Goal: Find specific page/section: Find specific page/section

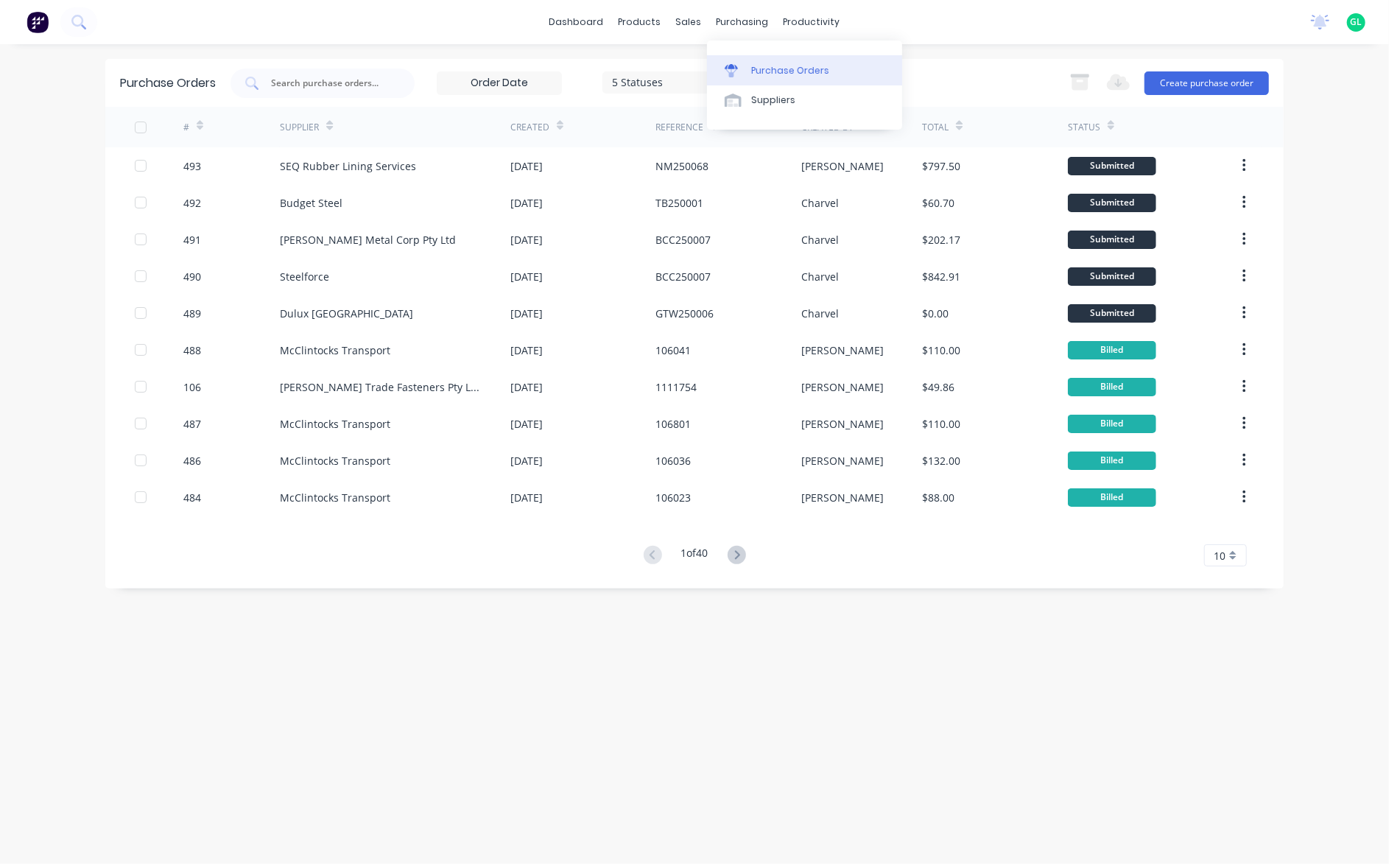
click at [760, 69] on div "Purchase Orders" at bounding box center [790, 70] width 78 height 13
click at [737, 552] on icon at bounding box center [736, 554] width 18 height 18
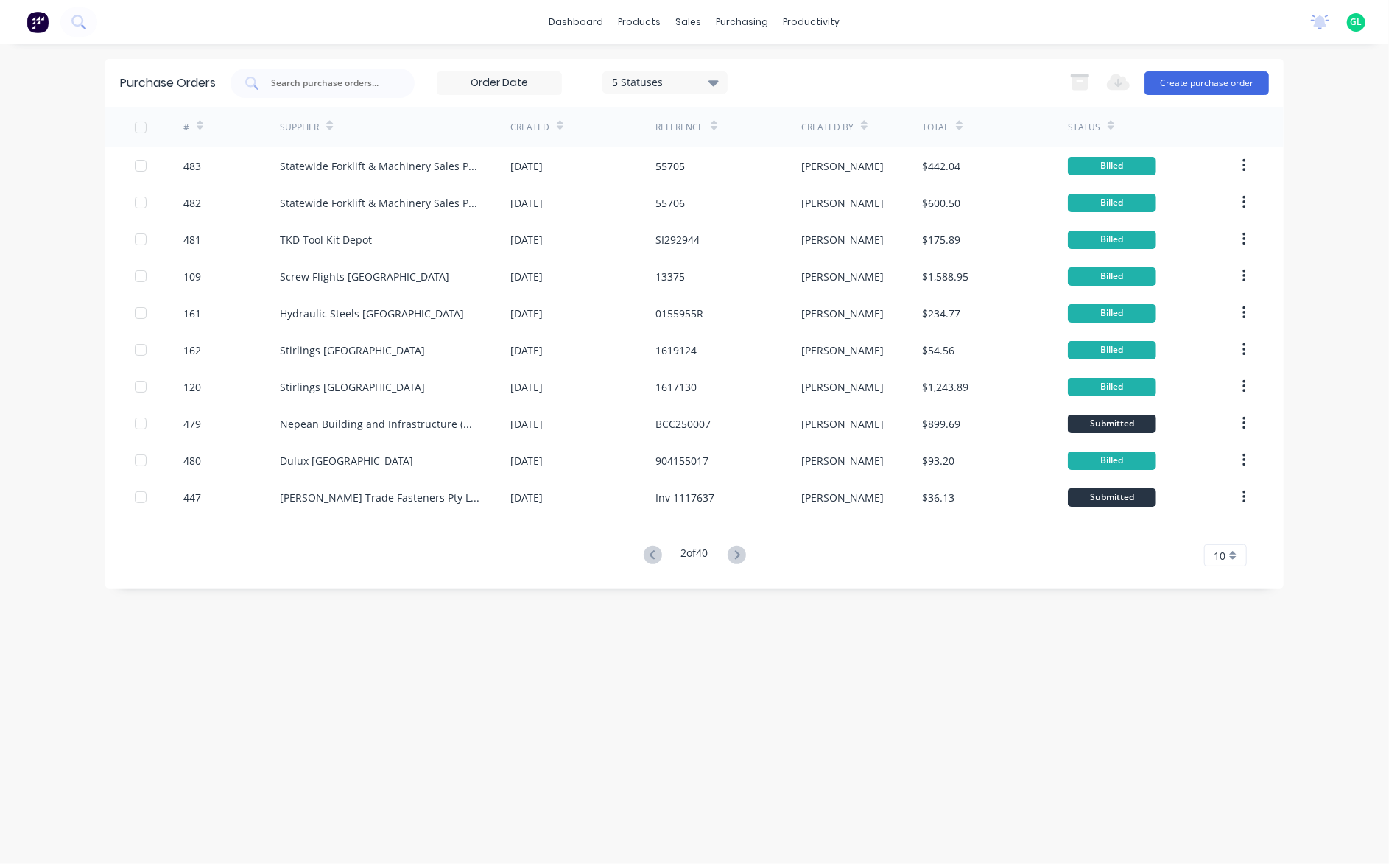
click at [738, 552] on icon at bounding box center [736, 554] width 5 height 9
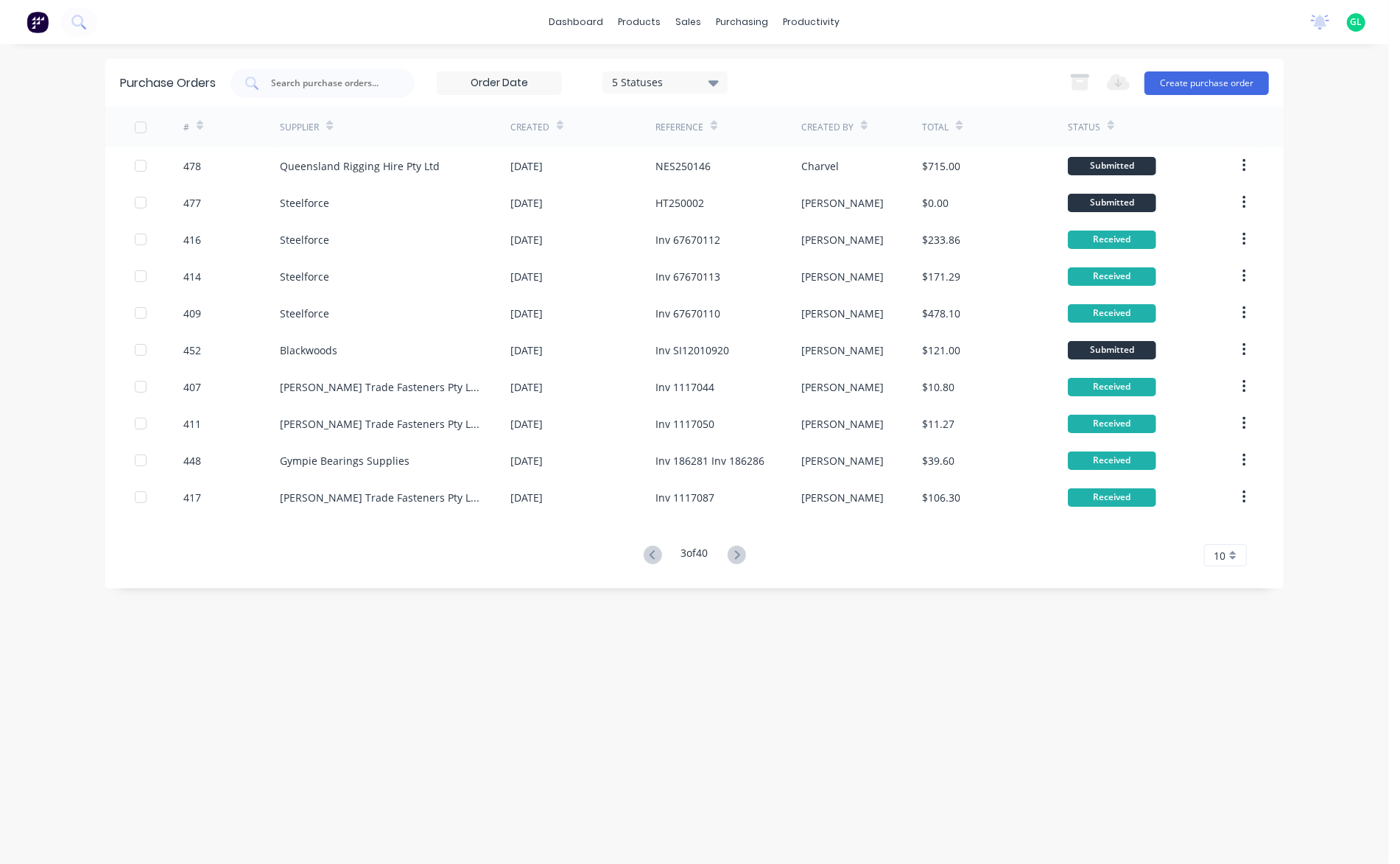
click at [738, 552] on icon at bounding box center [736, 554] width 5 height 9
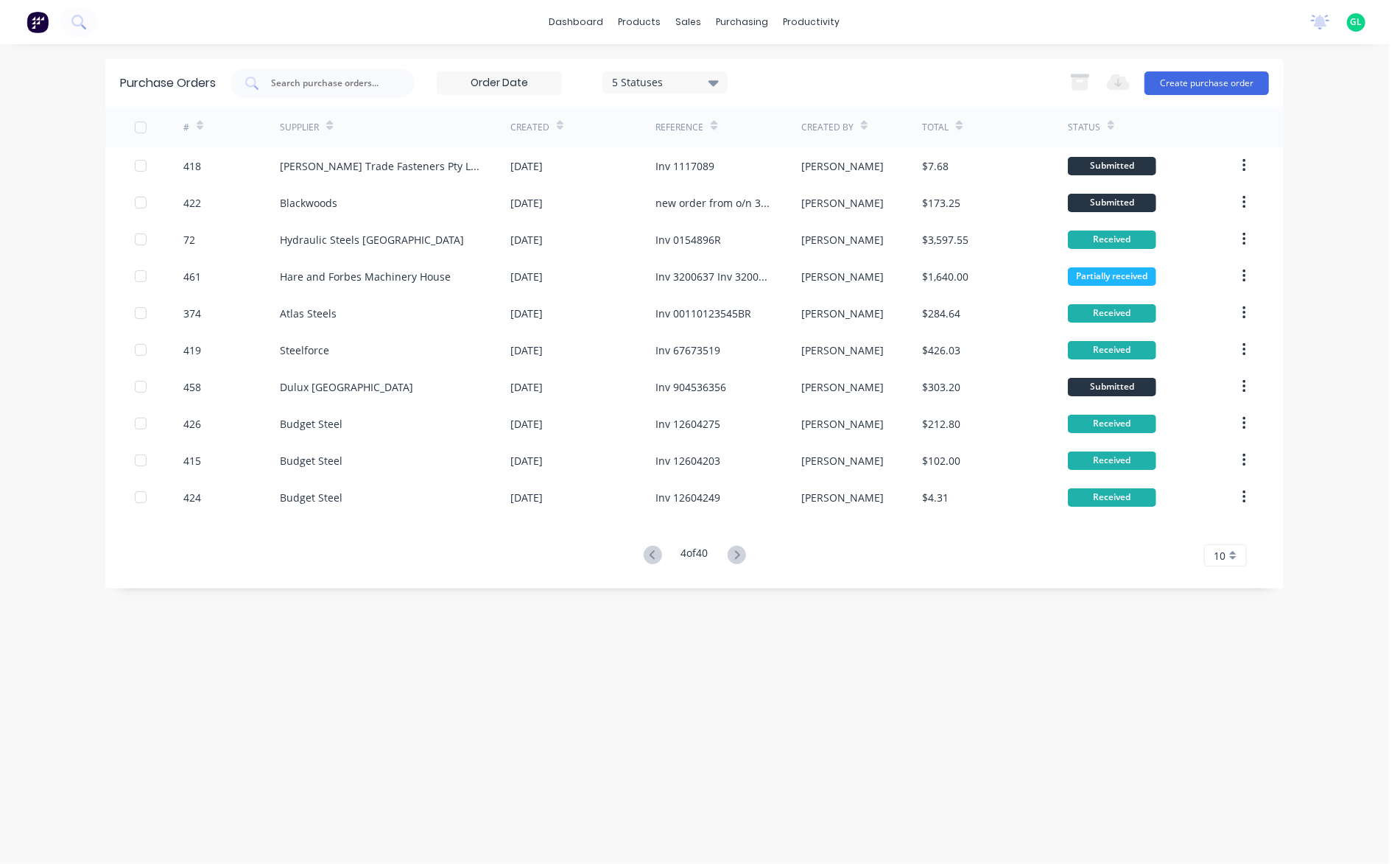
click at [738, 552] on icon at bounding box center [736, 554] width 5 height 9
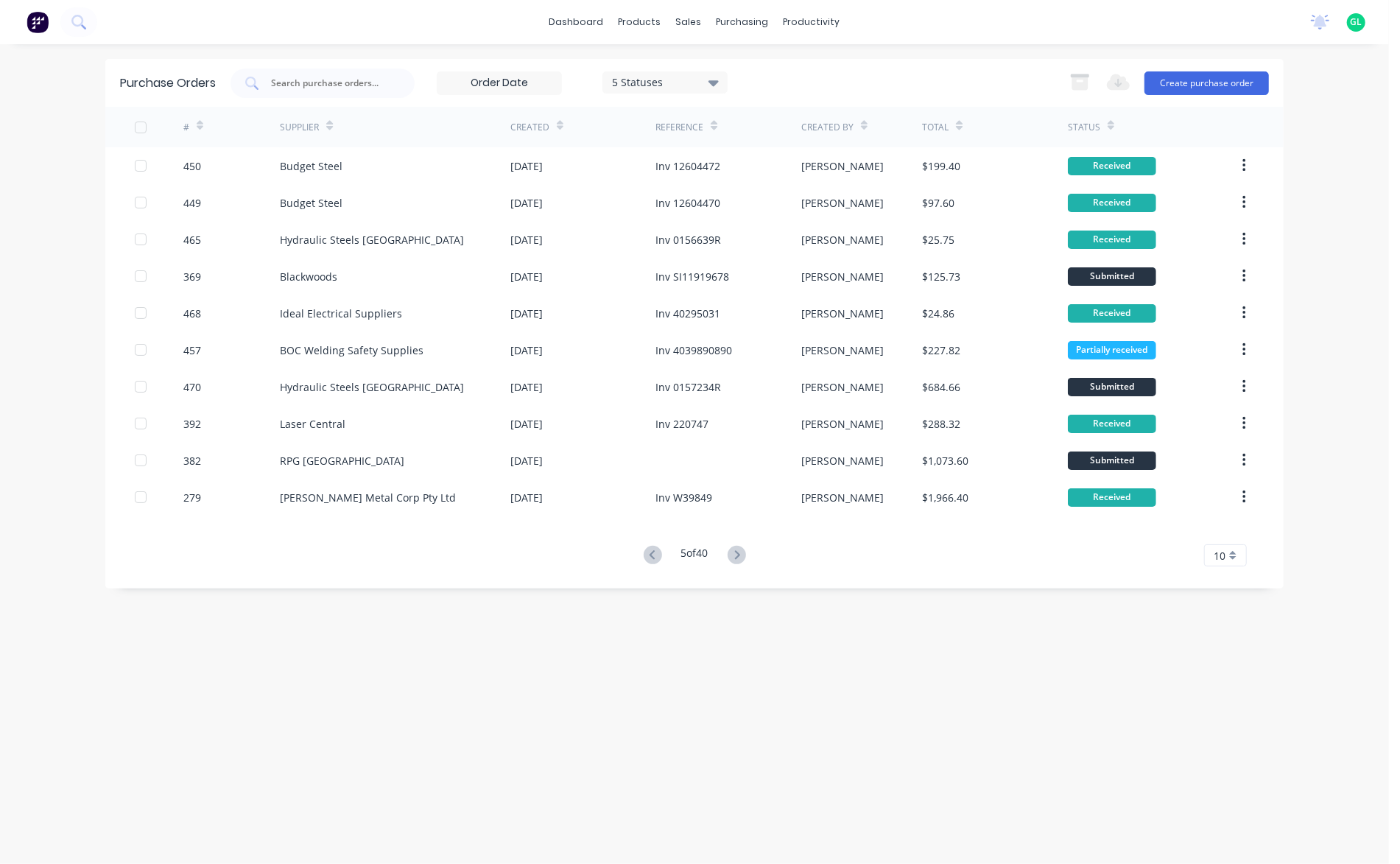
click at [738, 552] on icon at bounding box center [736, 554] width 5 height 9
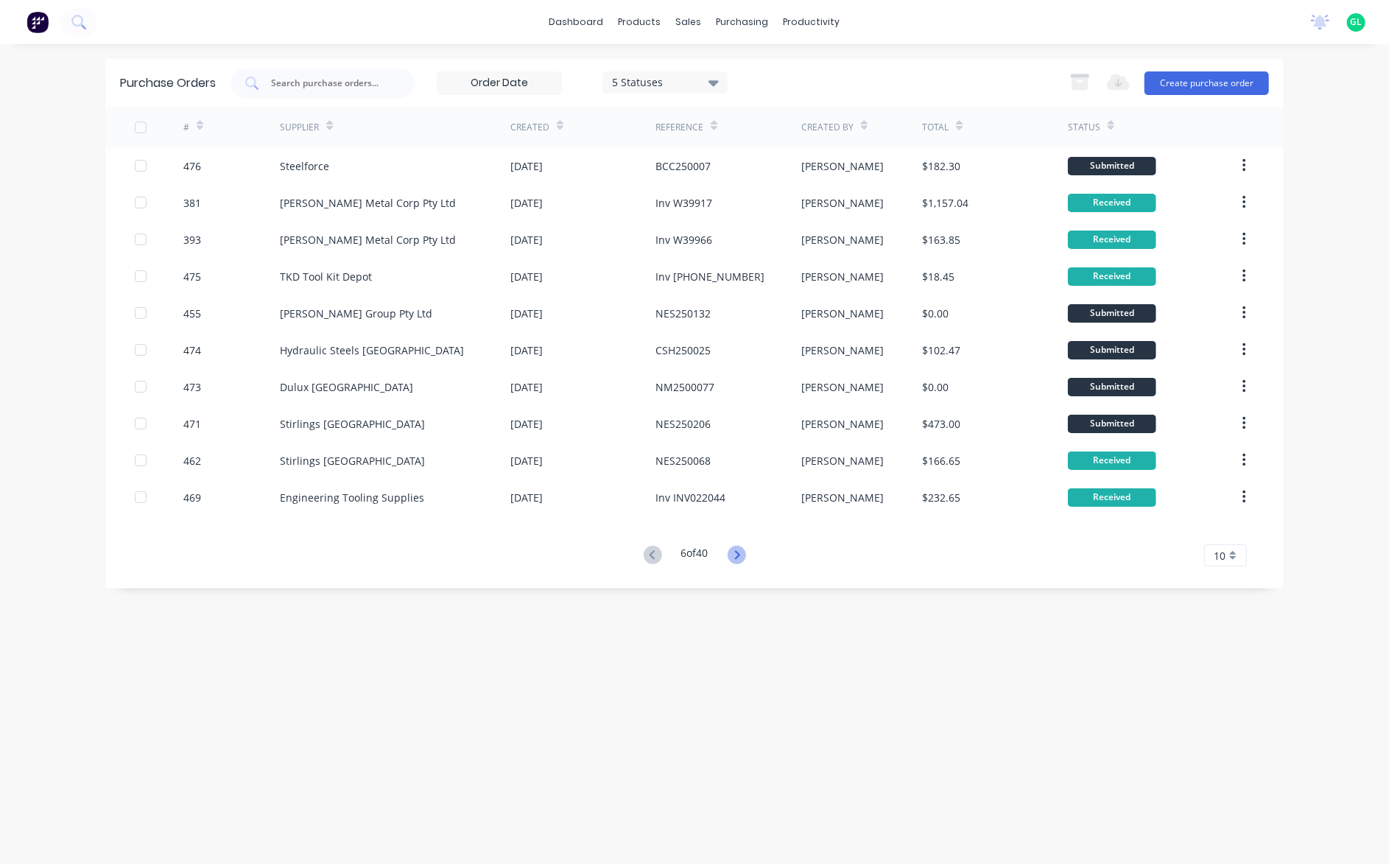
click at [738, 552] on icon at bounding box center [736, 554] width 5 height 9
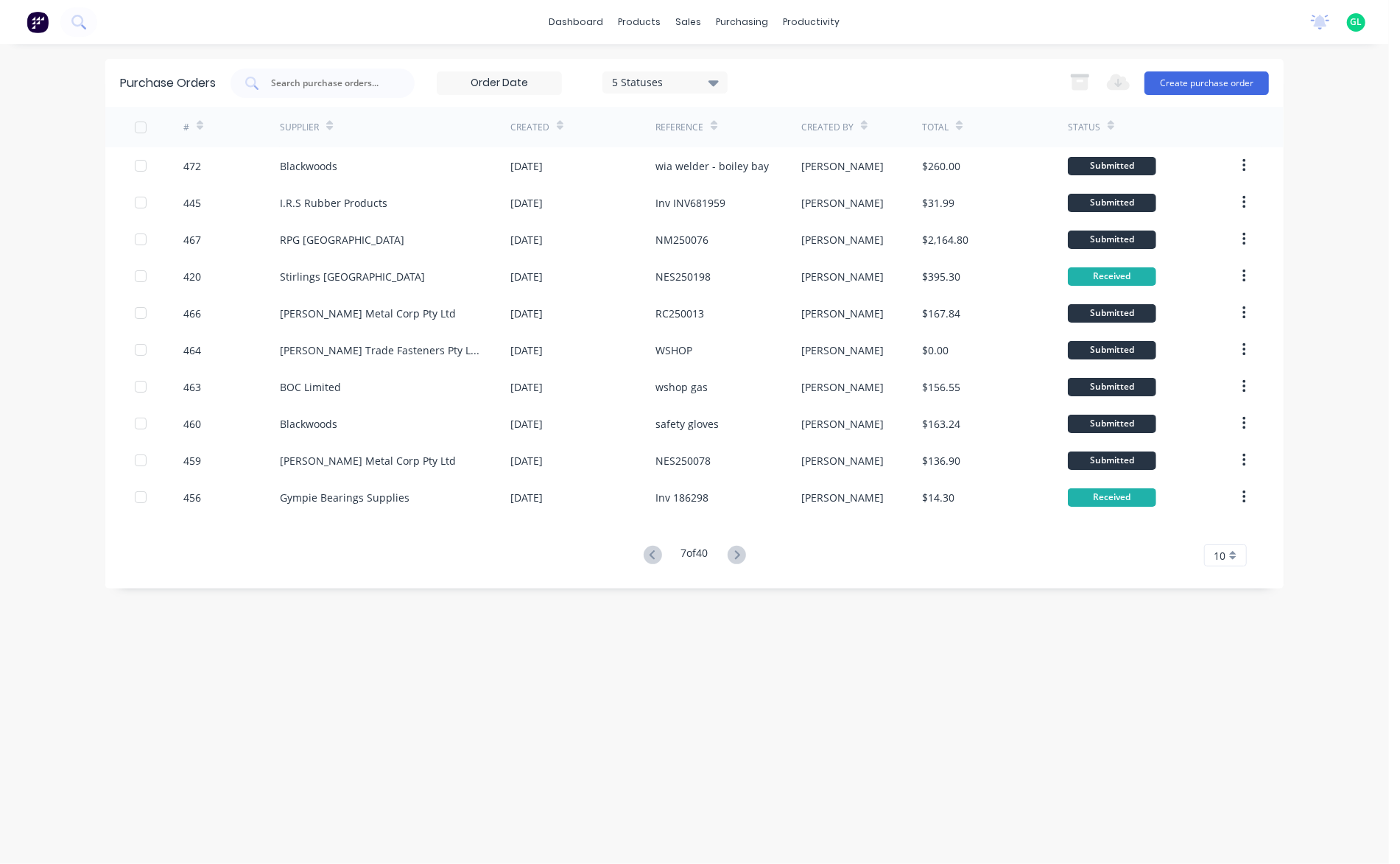
click at [200, 128] on icon at bounding box center [200, 127] width 7 height 4
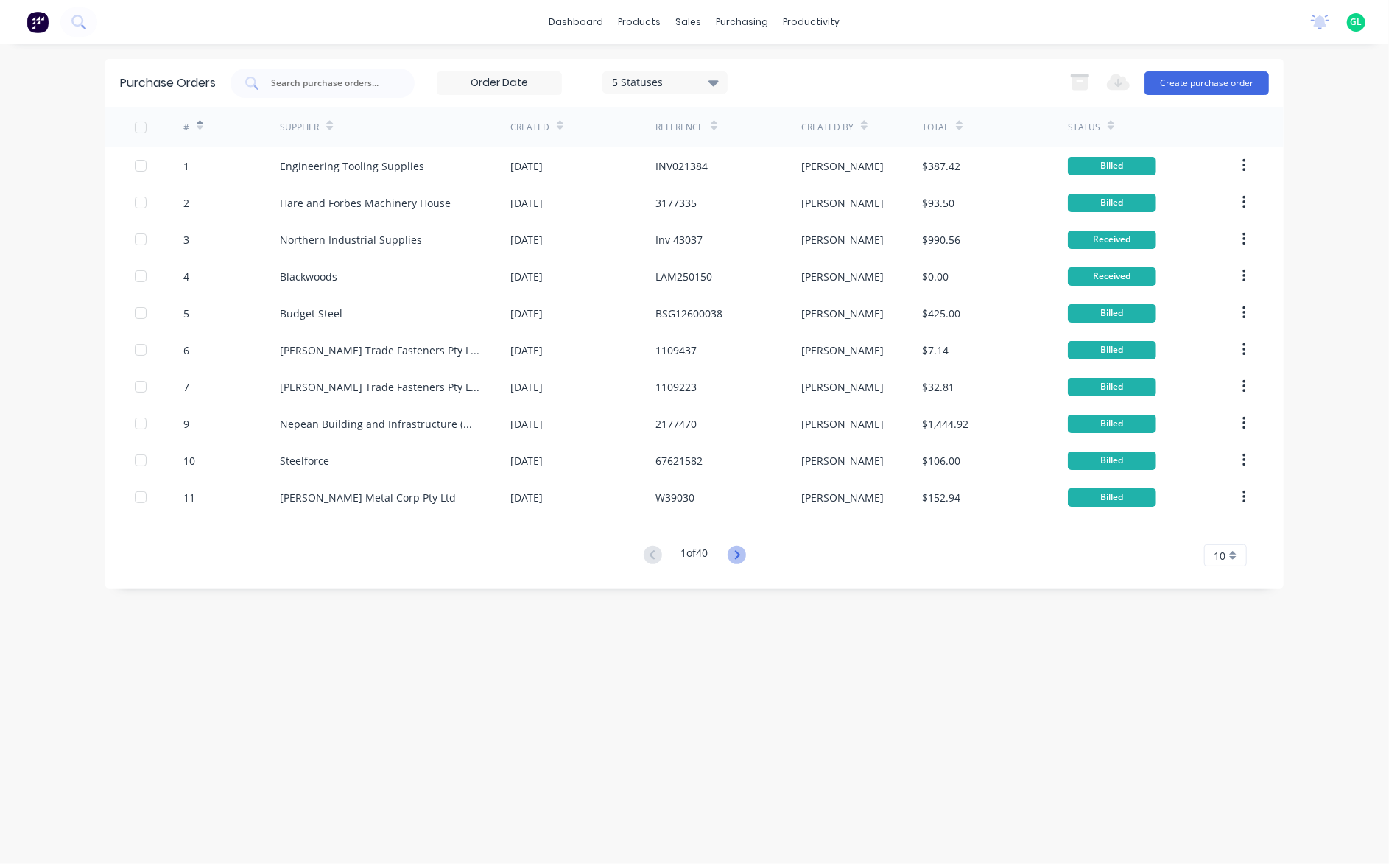
click at [739, 552] on icon at bounding box center [736, 554] width 5 height 9
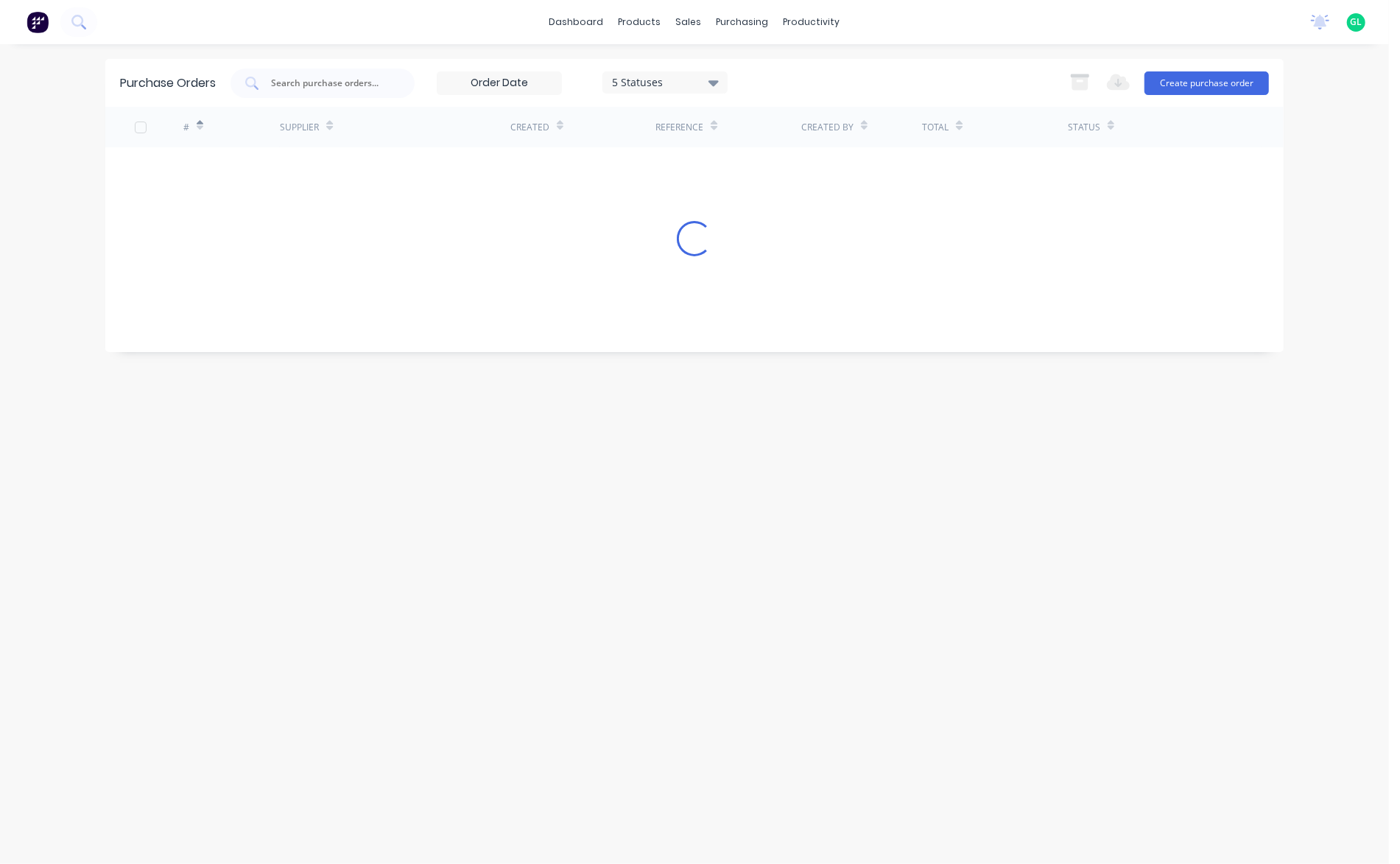
click at [739, 552] on div "Purchase Orders 5 Statuses 5 Statuses Export to Excel (XLSX) Create purchase or…" at bounding box center [694, 454] width 1178 height 790
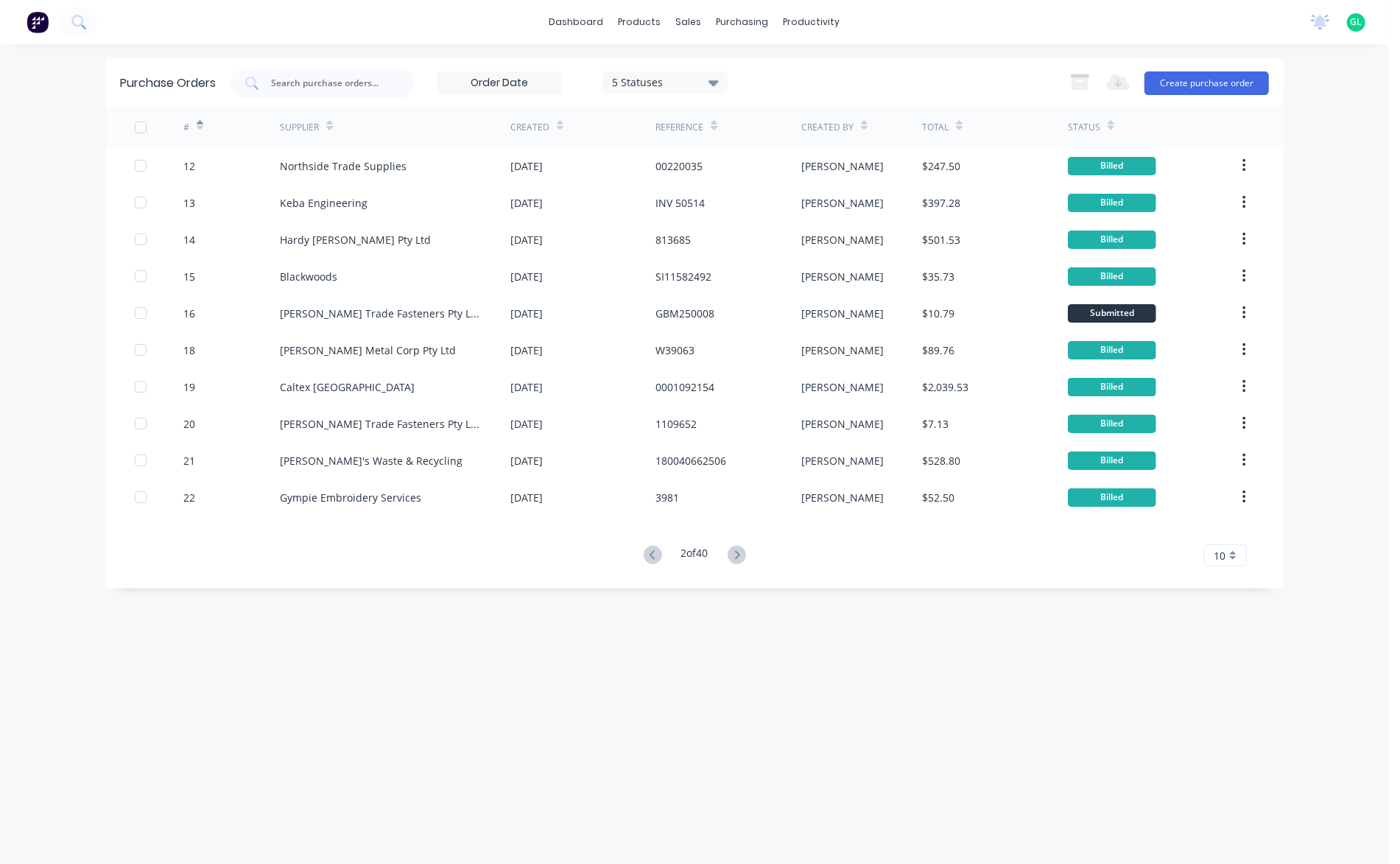
click at [739, 552] on icon at bounding box center [736, 554] width 5 height 9
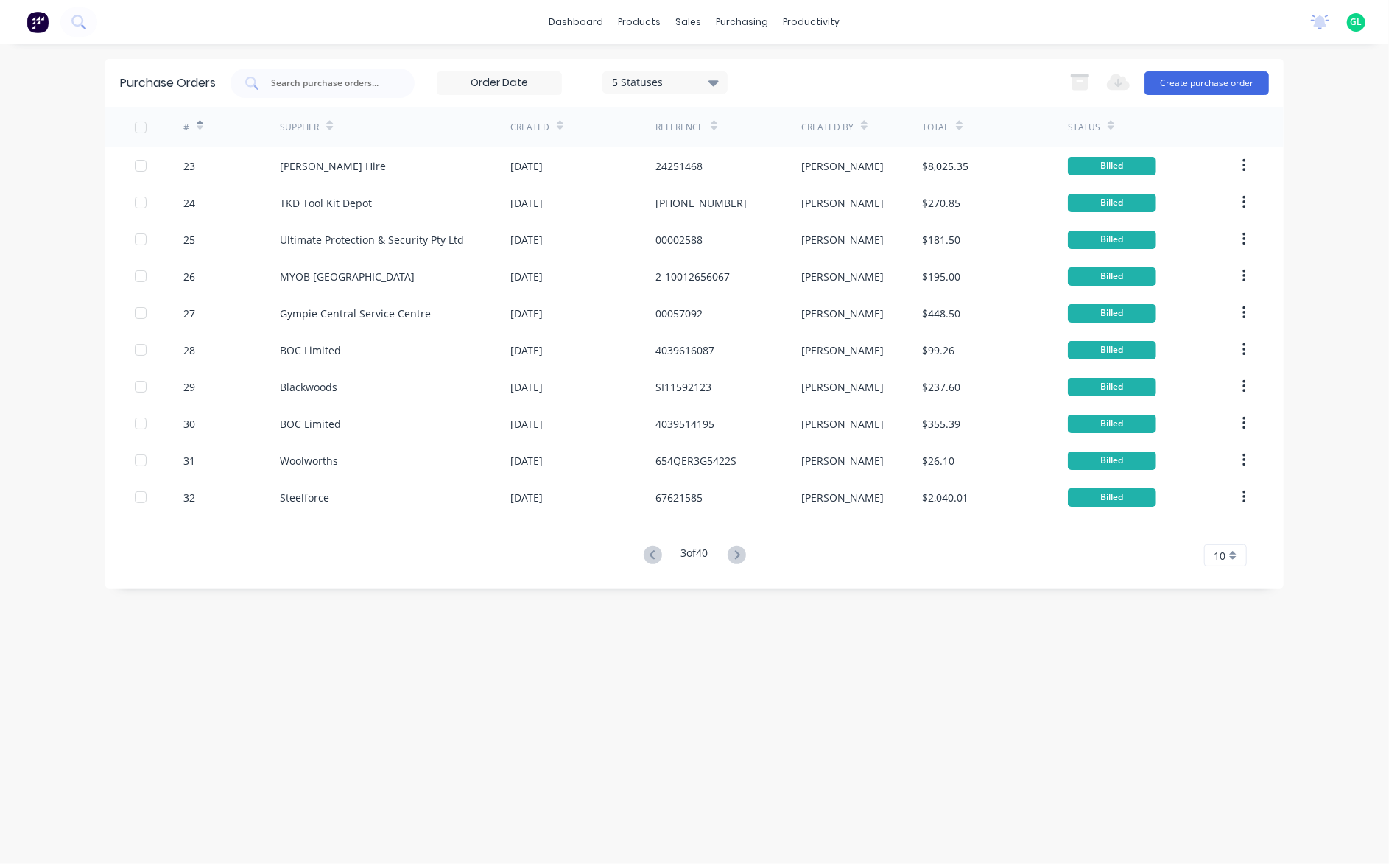
click at [739, 552] on icon at bounding box center [736, 554] width 5 height 9
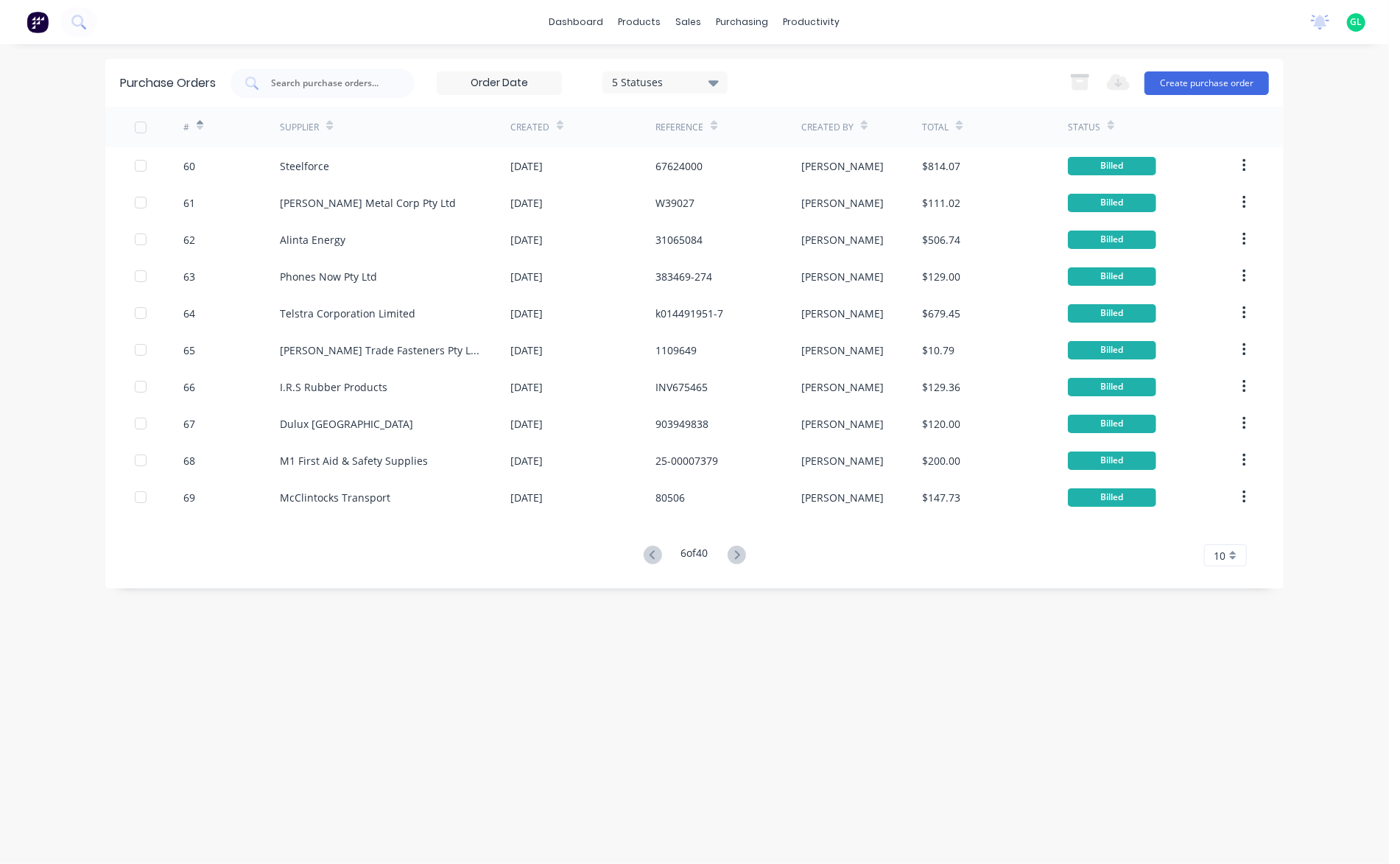
click at [739, 552] on icon at bounding box center [736, 554] width 5 height 9
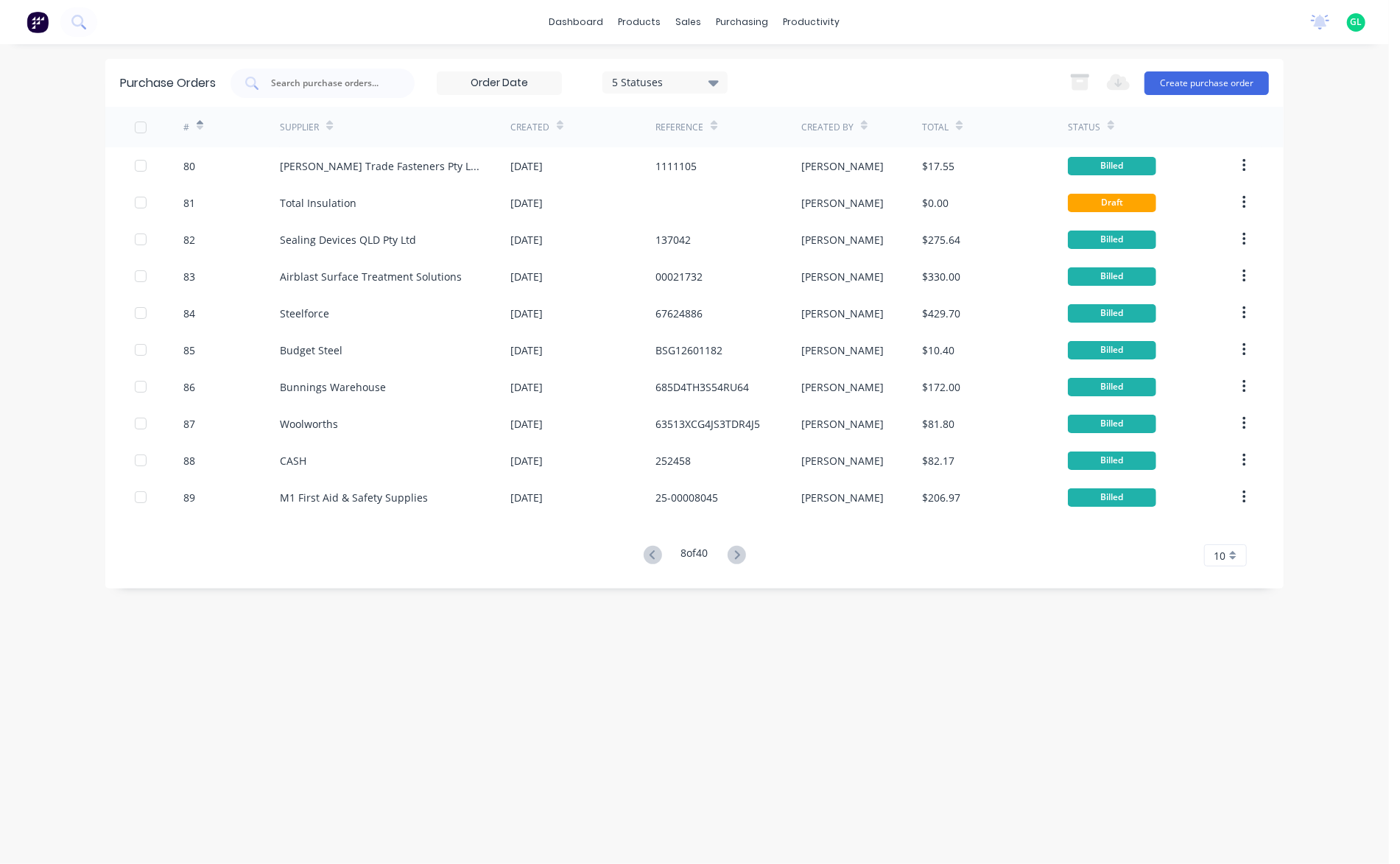
click at [739, 552] on icon at bounding box center [736, 554] width 5 height 9
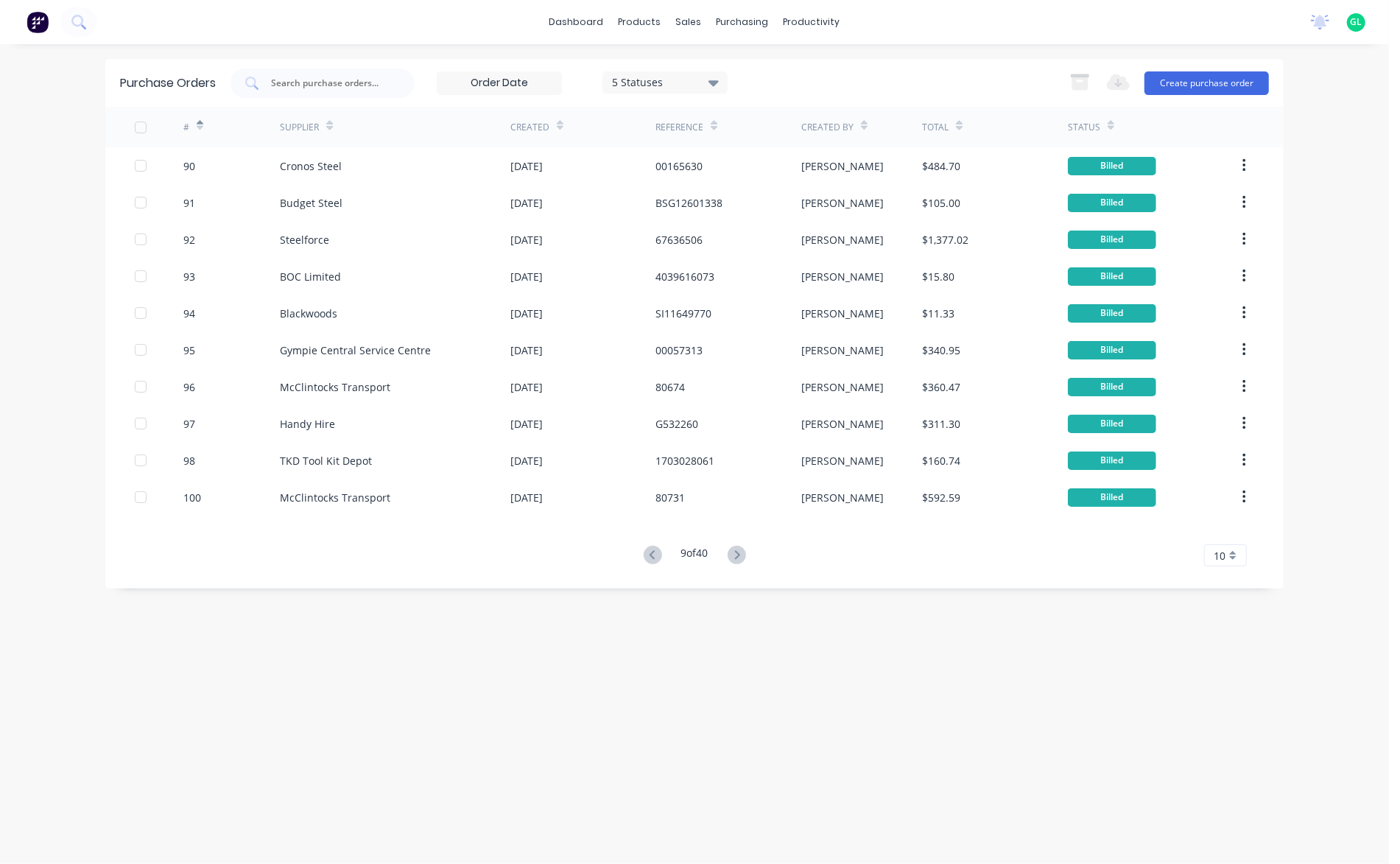
click at [739, 552] on icon at bounding box center [736, 554] width 5 height 9
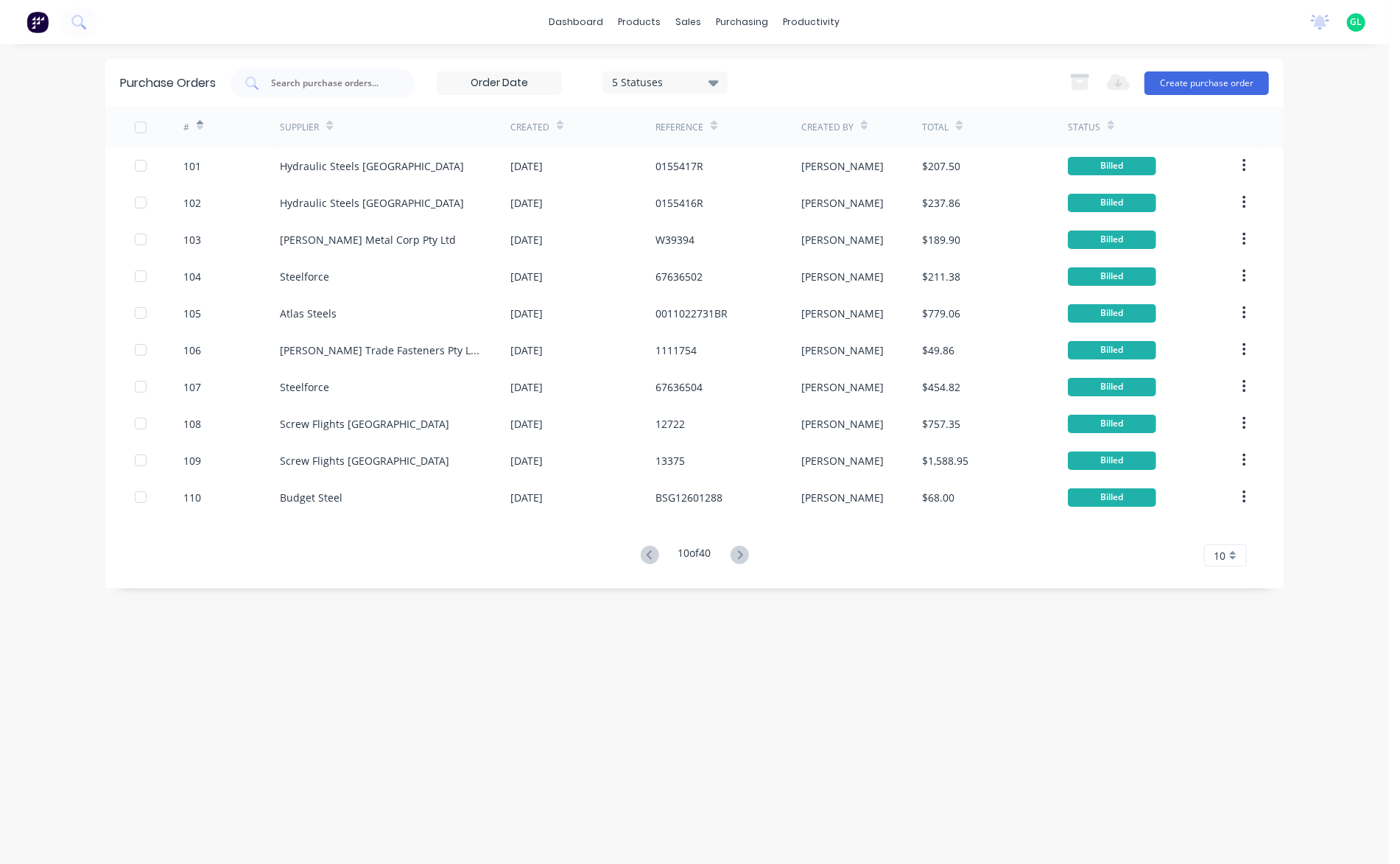
click at [739, 552] on icon at bounding box center [740, 554] width 18 height 18
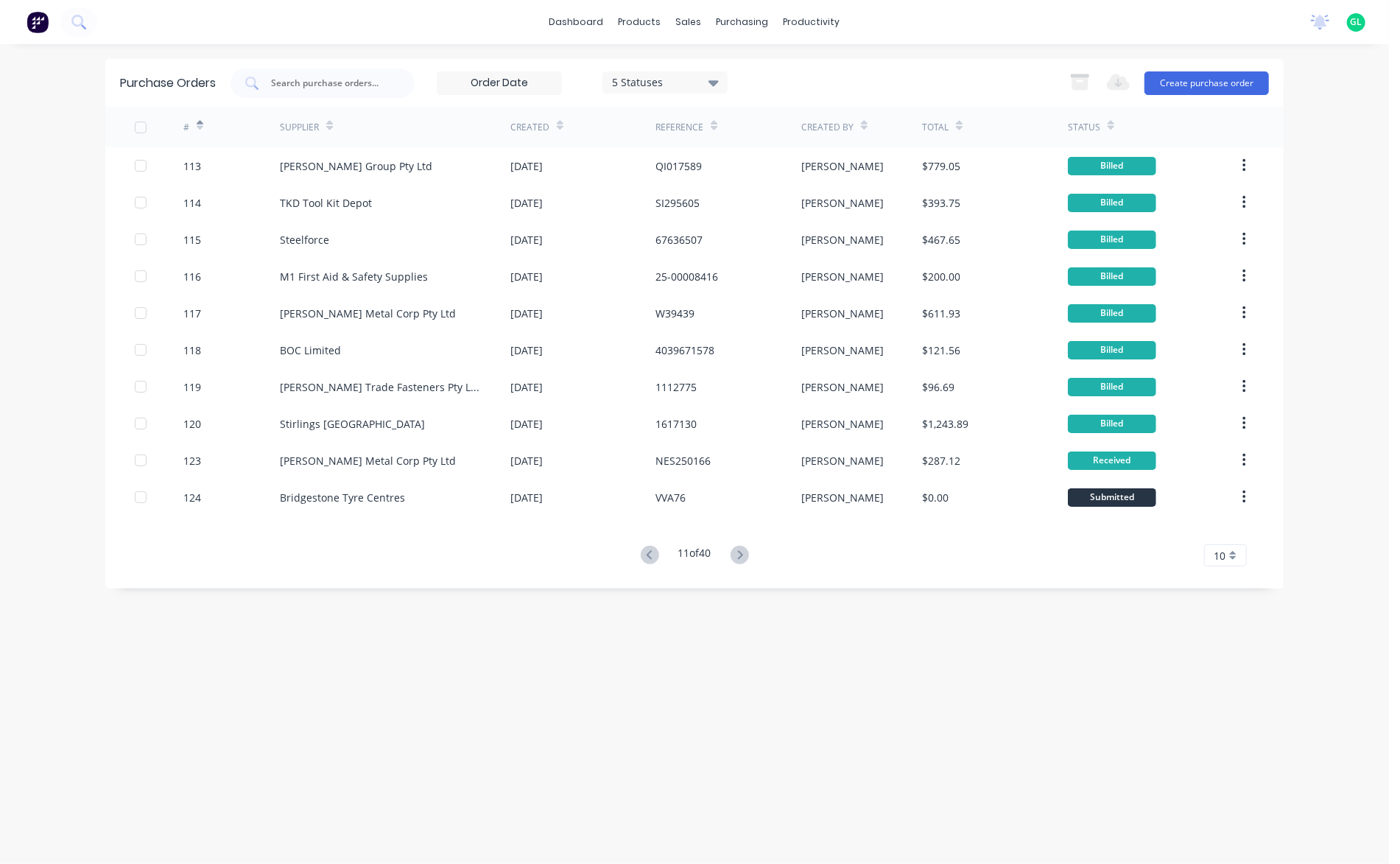
click at [739, 552] on icon at bounding box center [740, 554] width 18 height 18
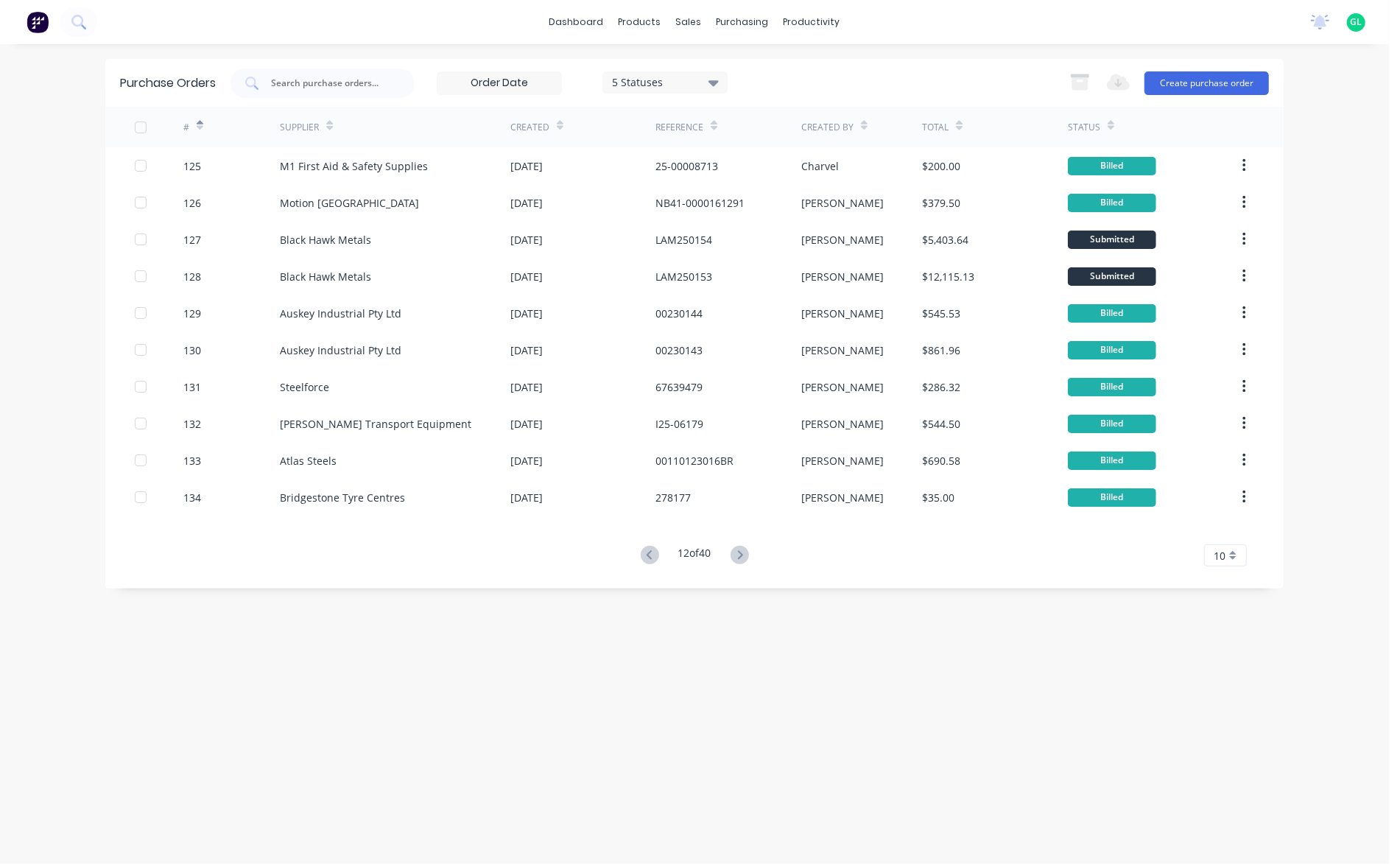
click at [739, 552] on icon at bounding box center [740, 554] width 18 height 18
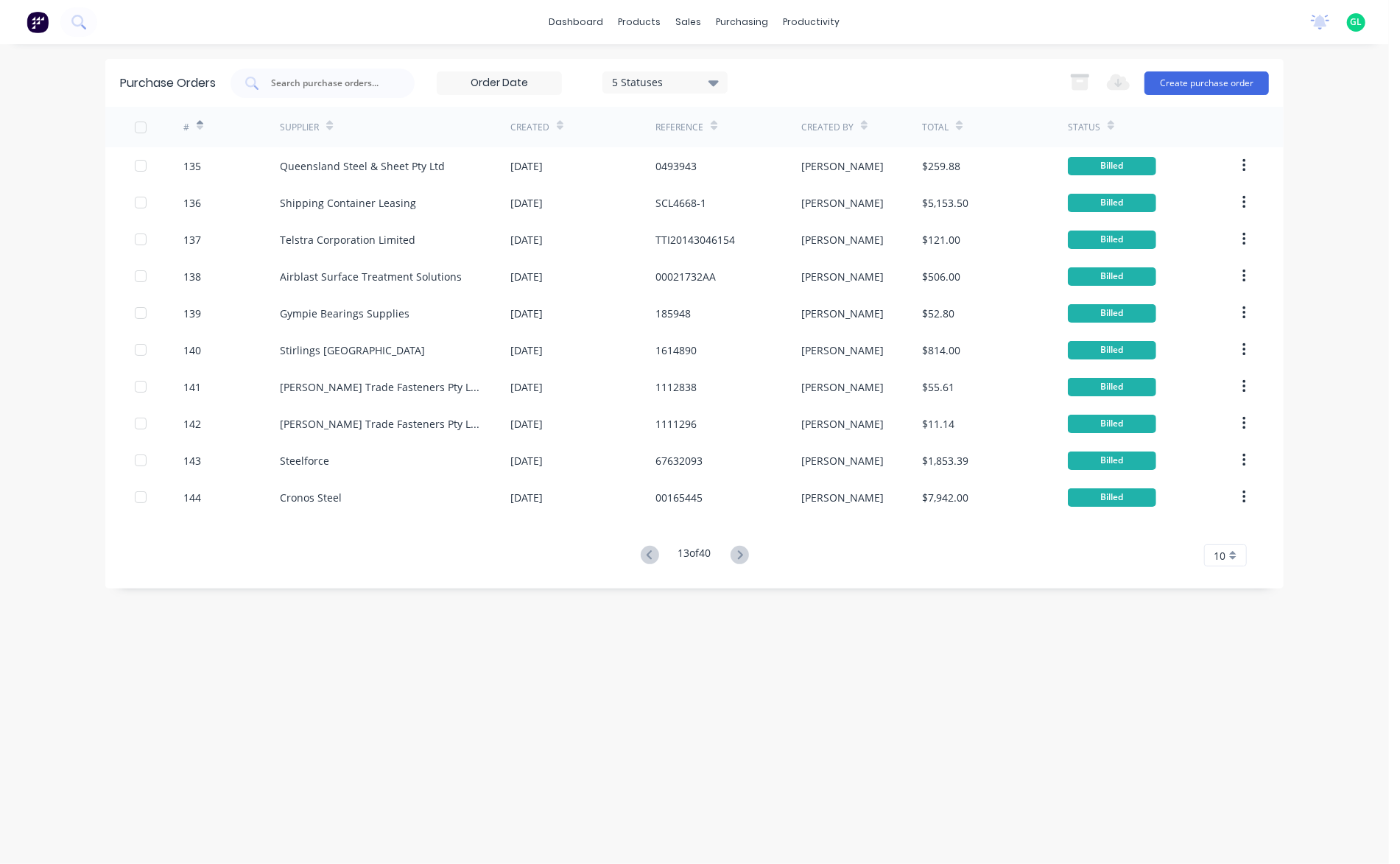
click at [739, 552] on icon at bounding box center [740, 554] width 18 height 18
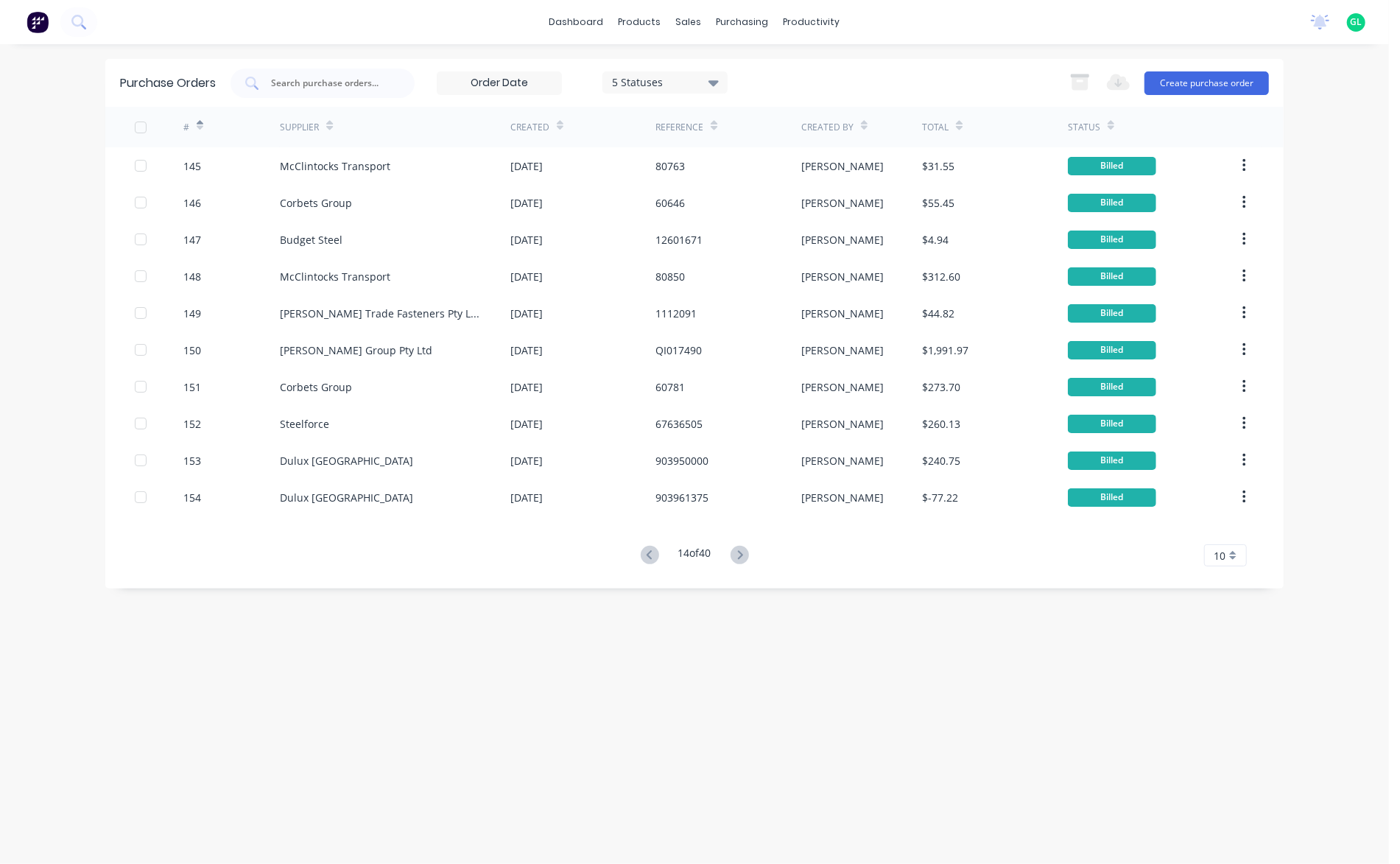
click at [739, 552] on icon at bounding box center [740, 554] width 18 height 18
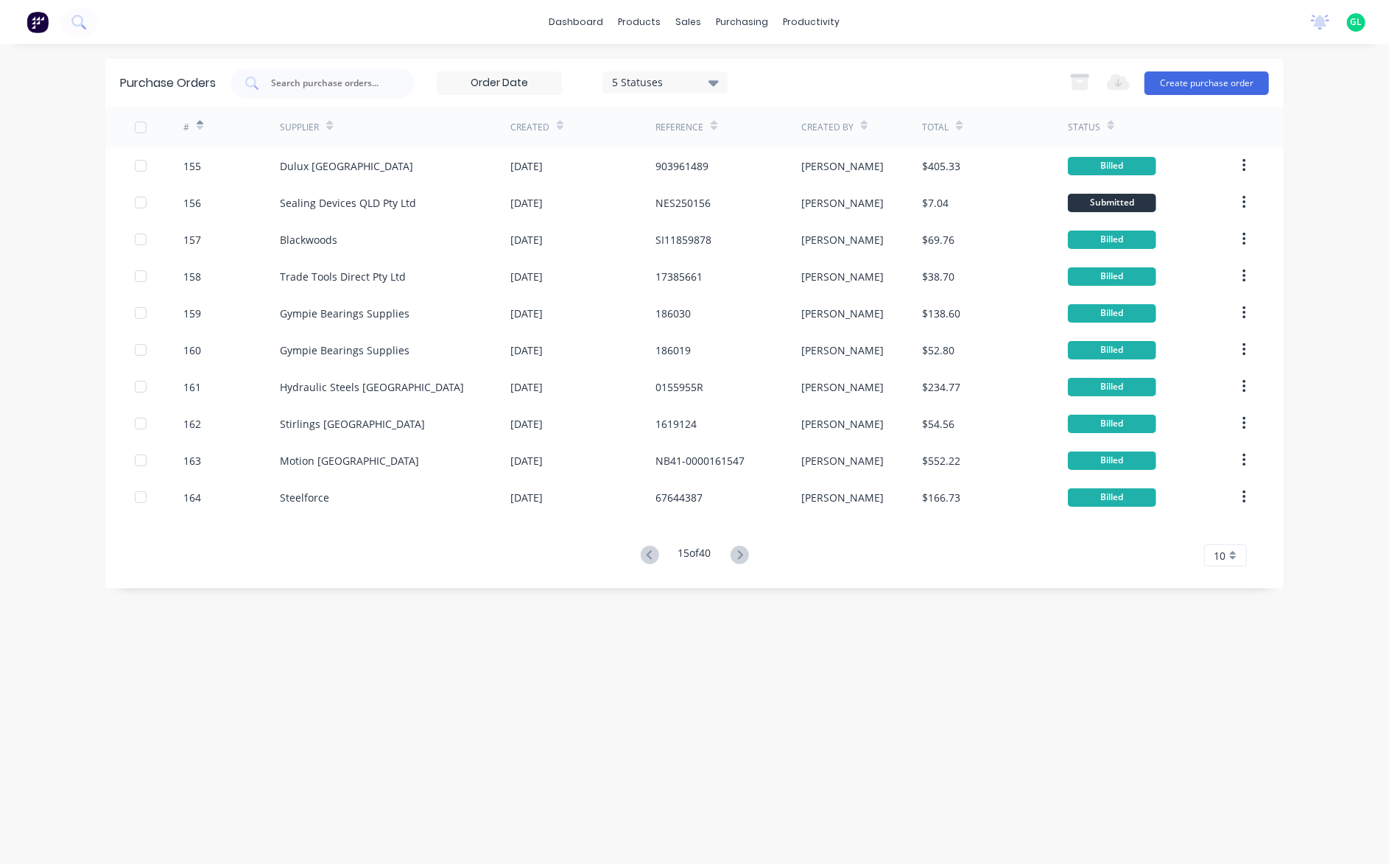
click at [739, 552] on icon at bounding box center [740, 554] width 18 height 18
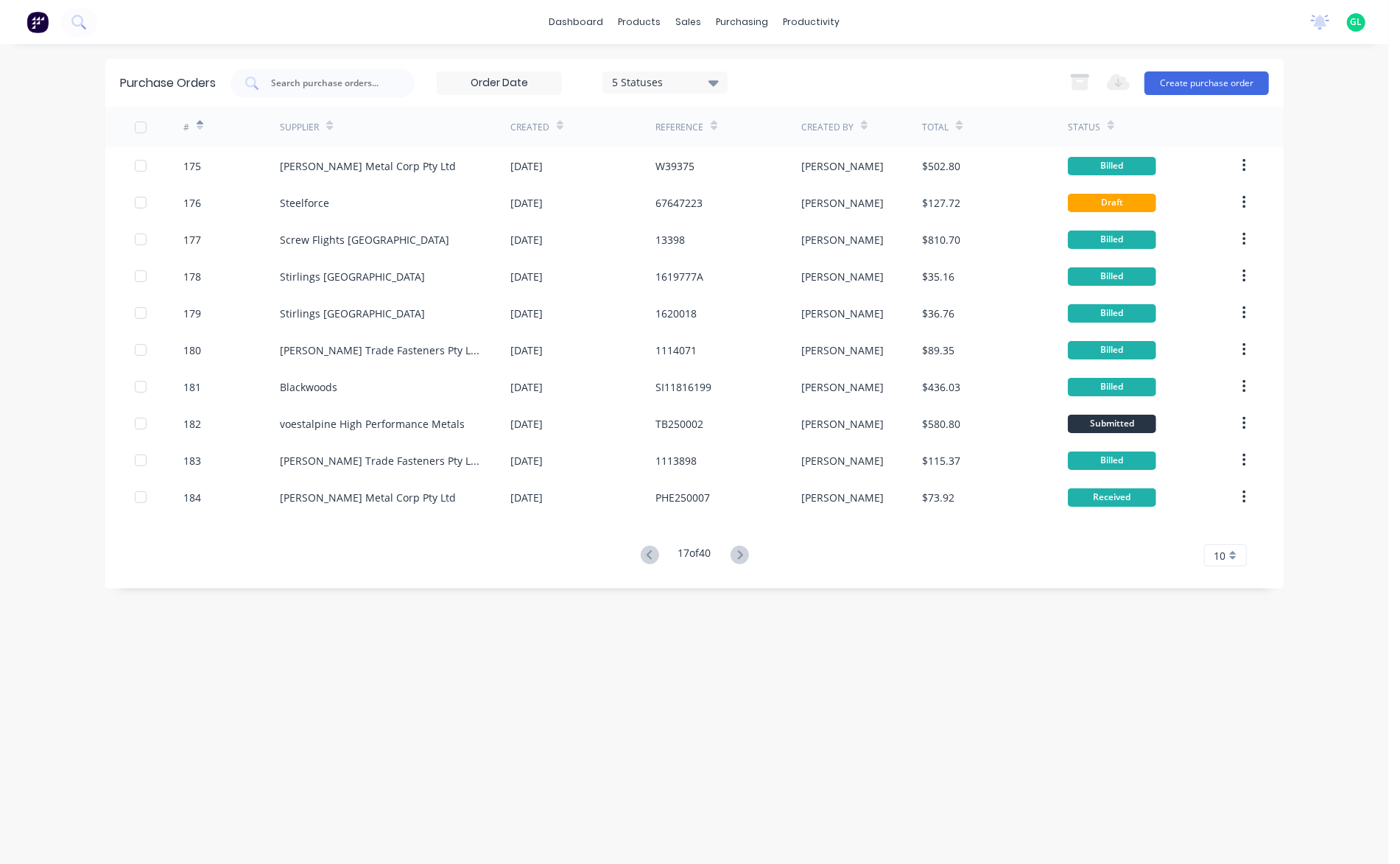
click at [739, 552] on icon at bounding box center [740, 554] width 18 height 18
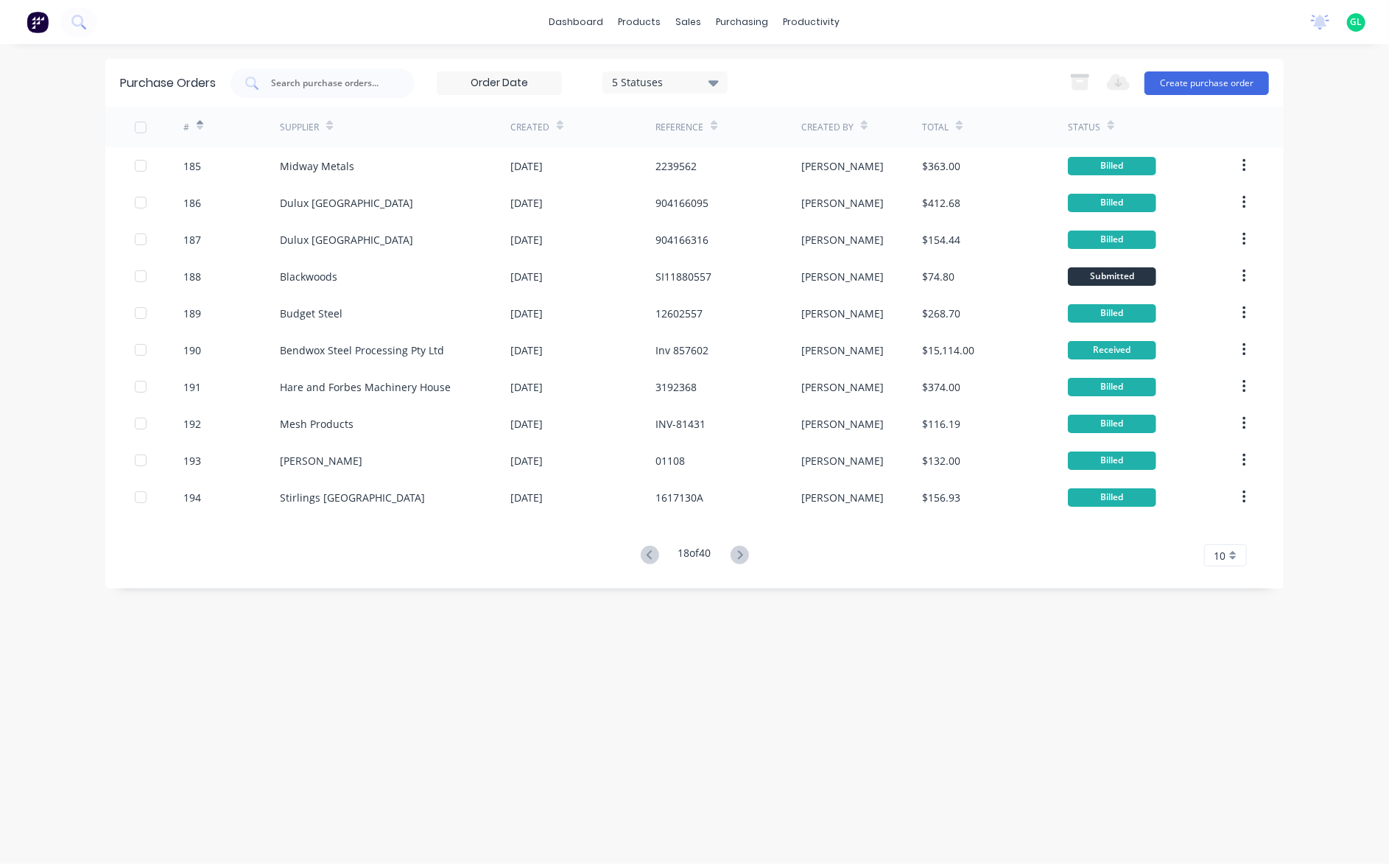
click at [739, 552] on icon at bounding box center [740, 554] width 18 height 18
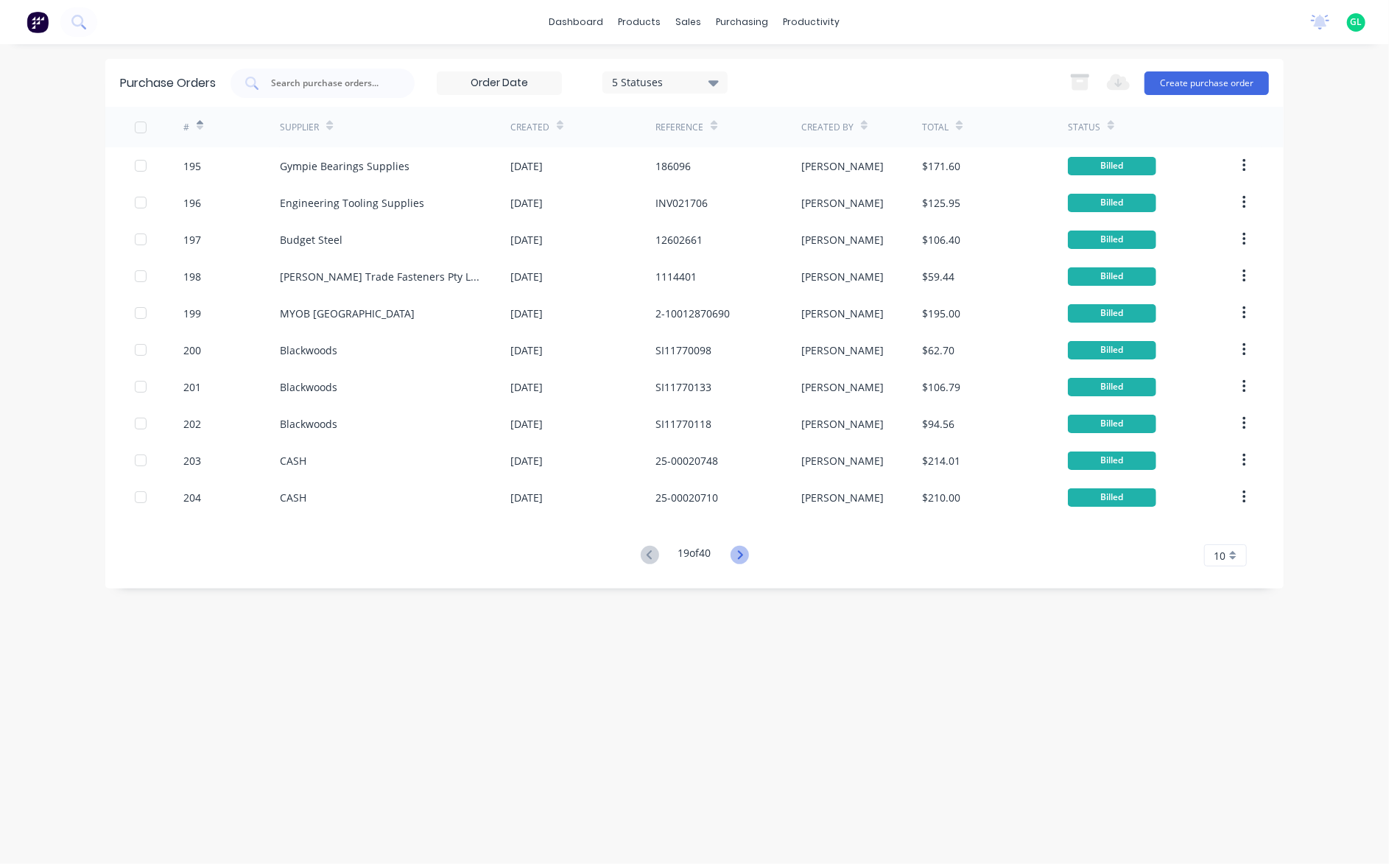
click at [742, 554] on icon at bounding box center [740, 554] width 5 height 9
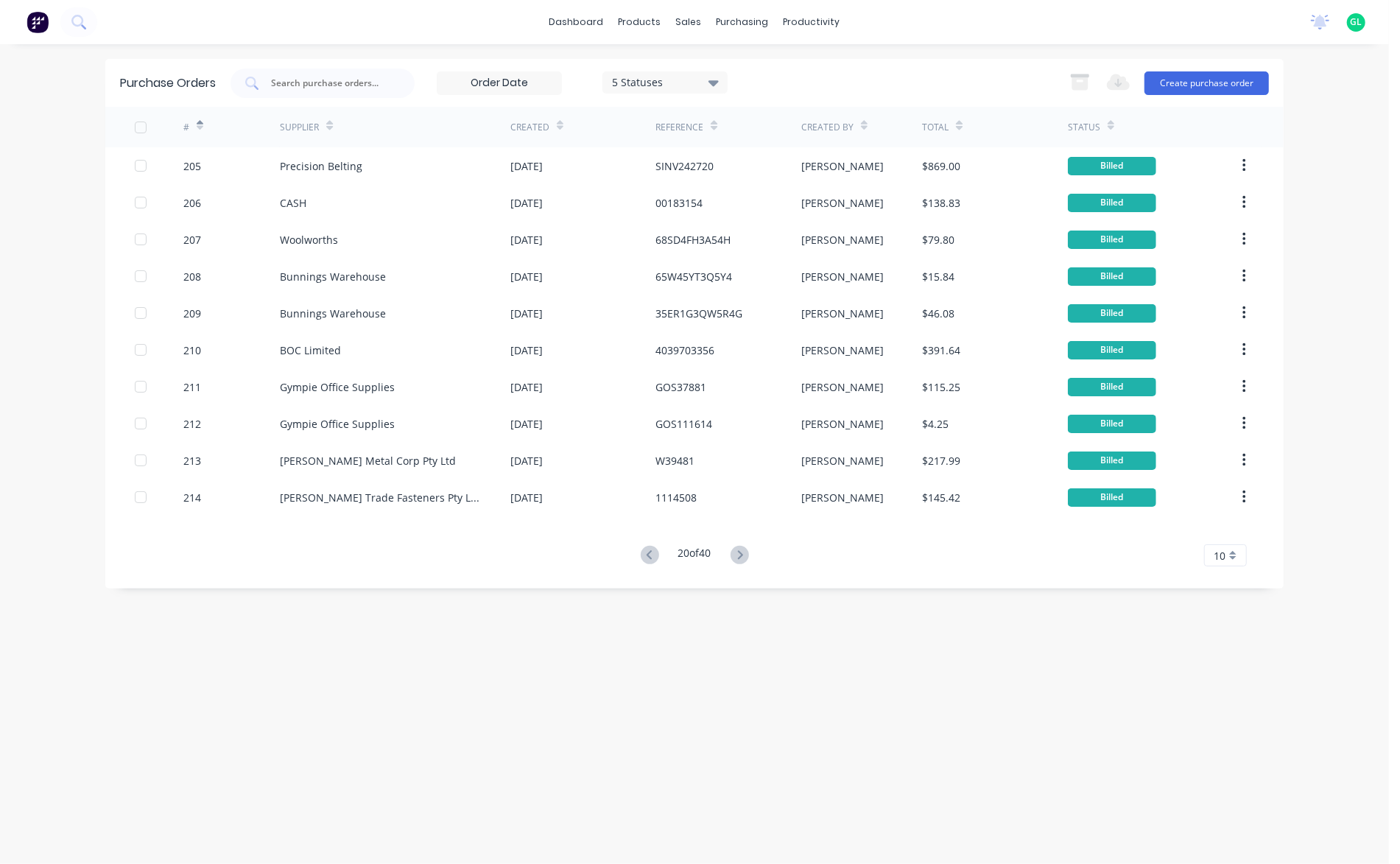
click at [742, 554] on icon at bounding box center [740, 554] width 5 height 9
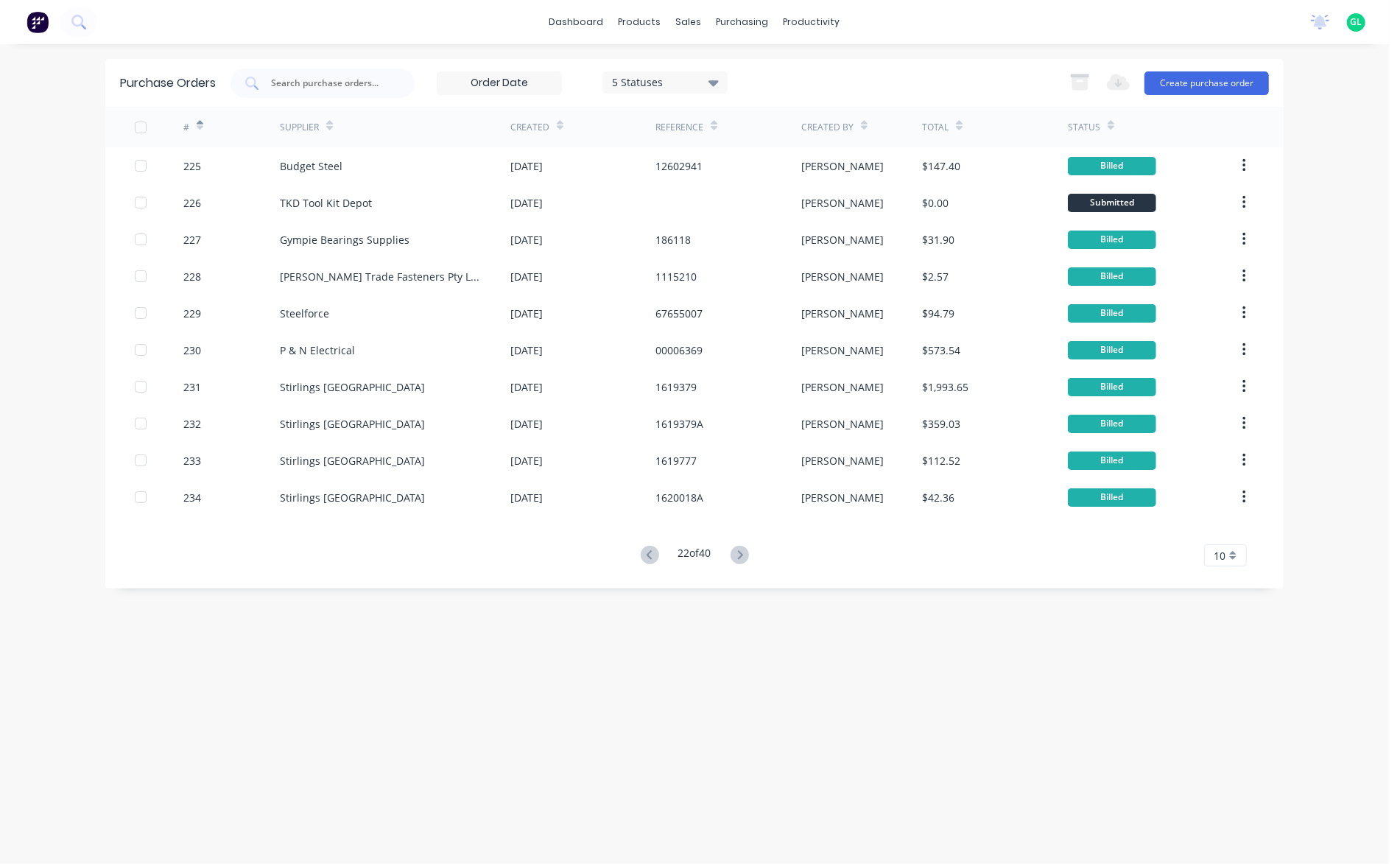
click at [742, 554] on icon at bounding box center [740, 554] width 5 height 9
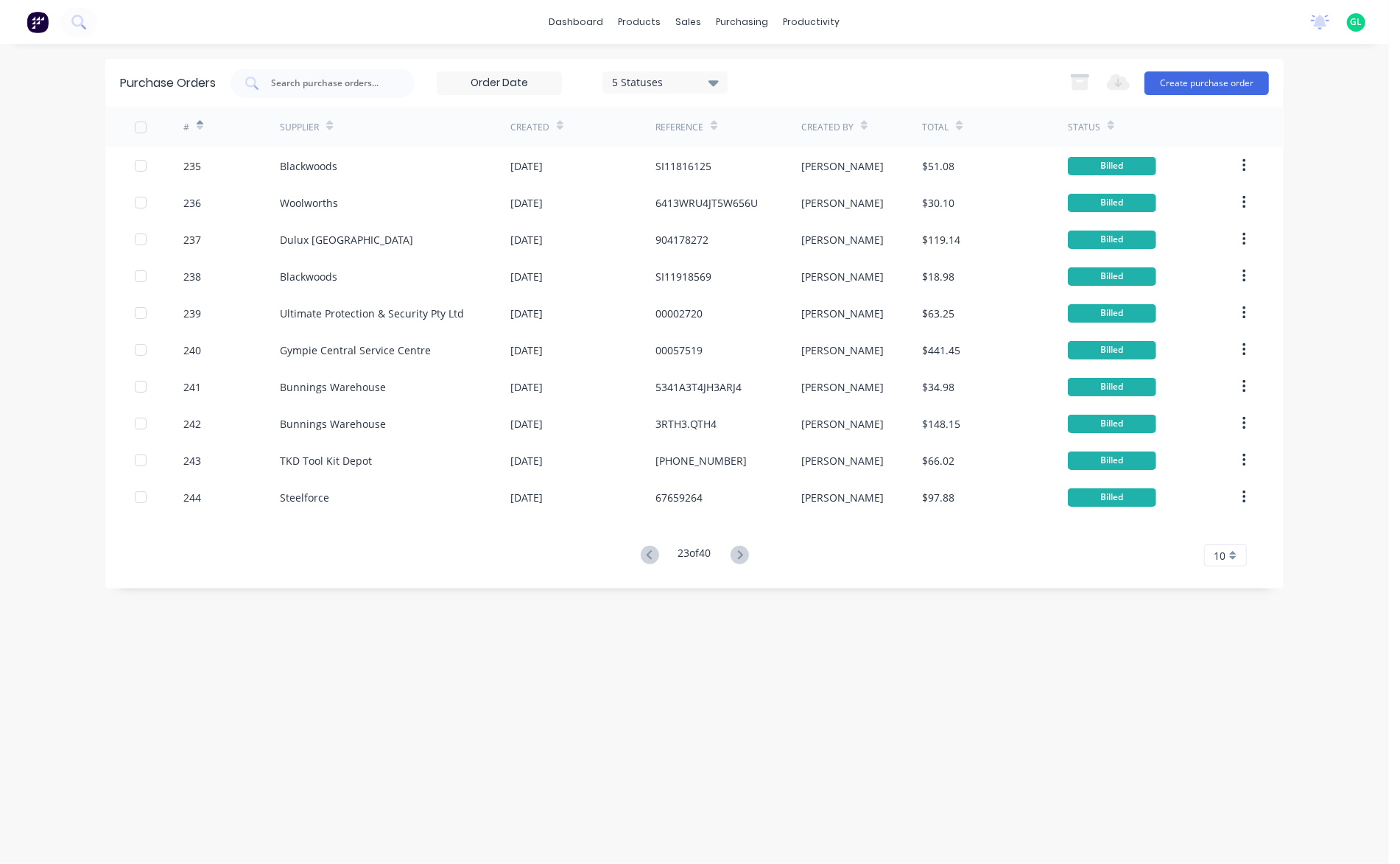
click at [742, 554] on icon at bounding box center [740, 554] width 5 height 9
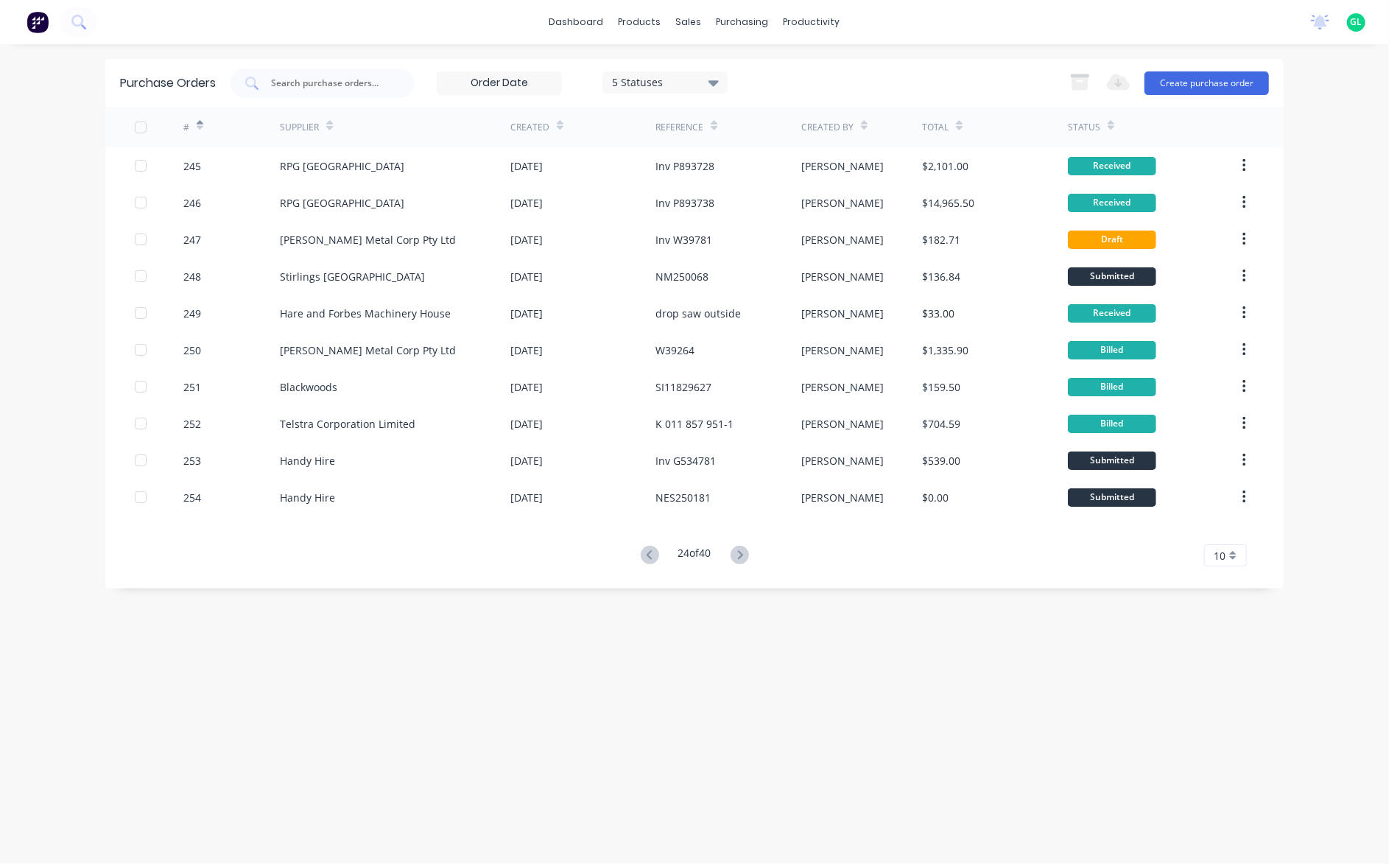
click at [742, 554] on icon at bounding box center [740, 554] width 5 height 9
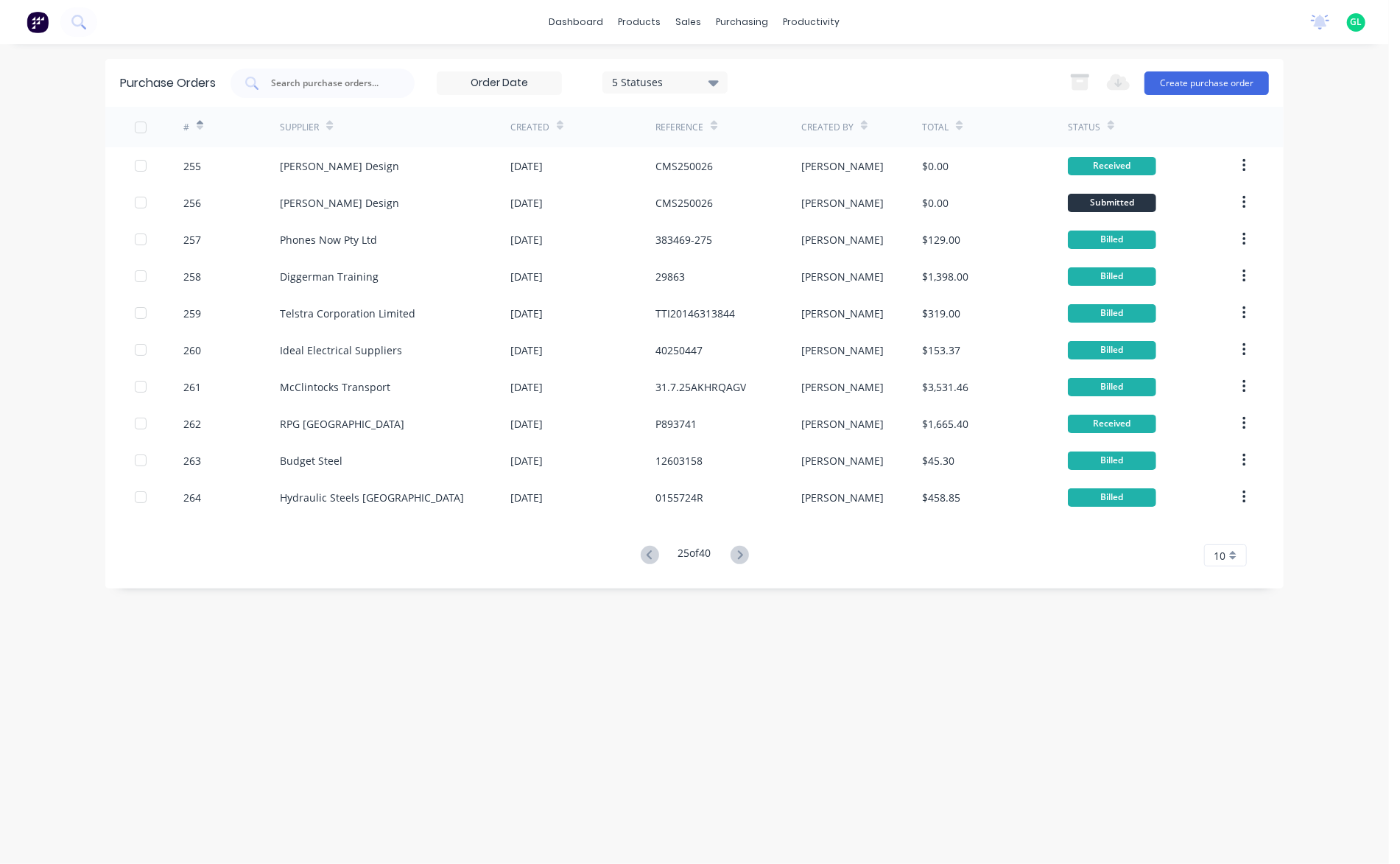
click at [742, 554] on icon at bounding box center [740, 554] width 5 height 9
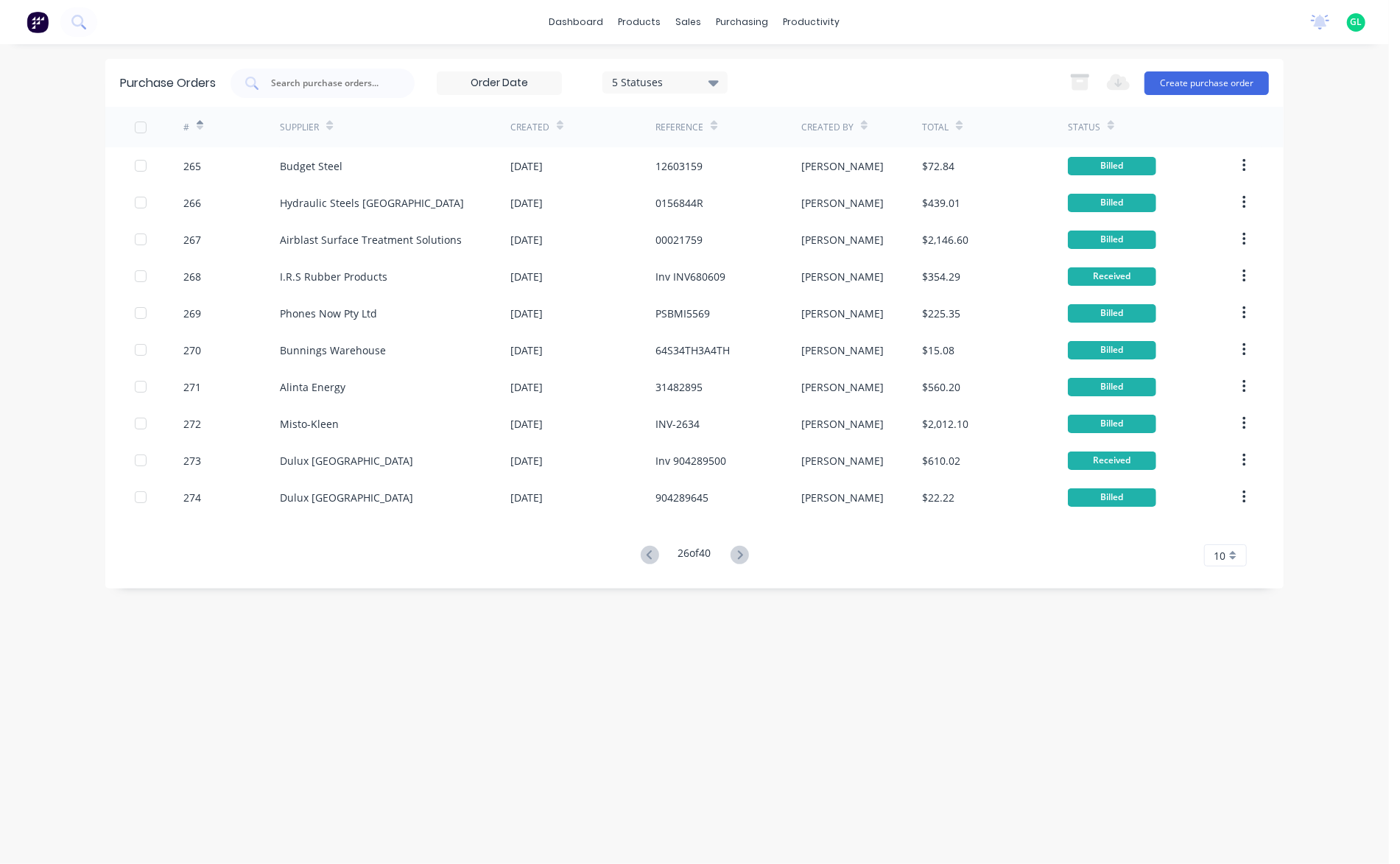
click at [742, 554] on icon at bounding box center [740, 554] width 5 height 9
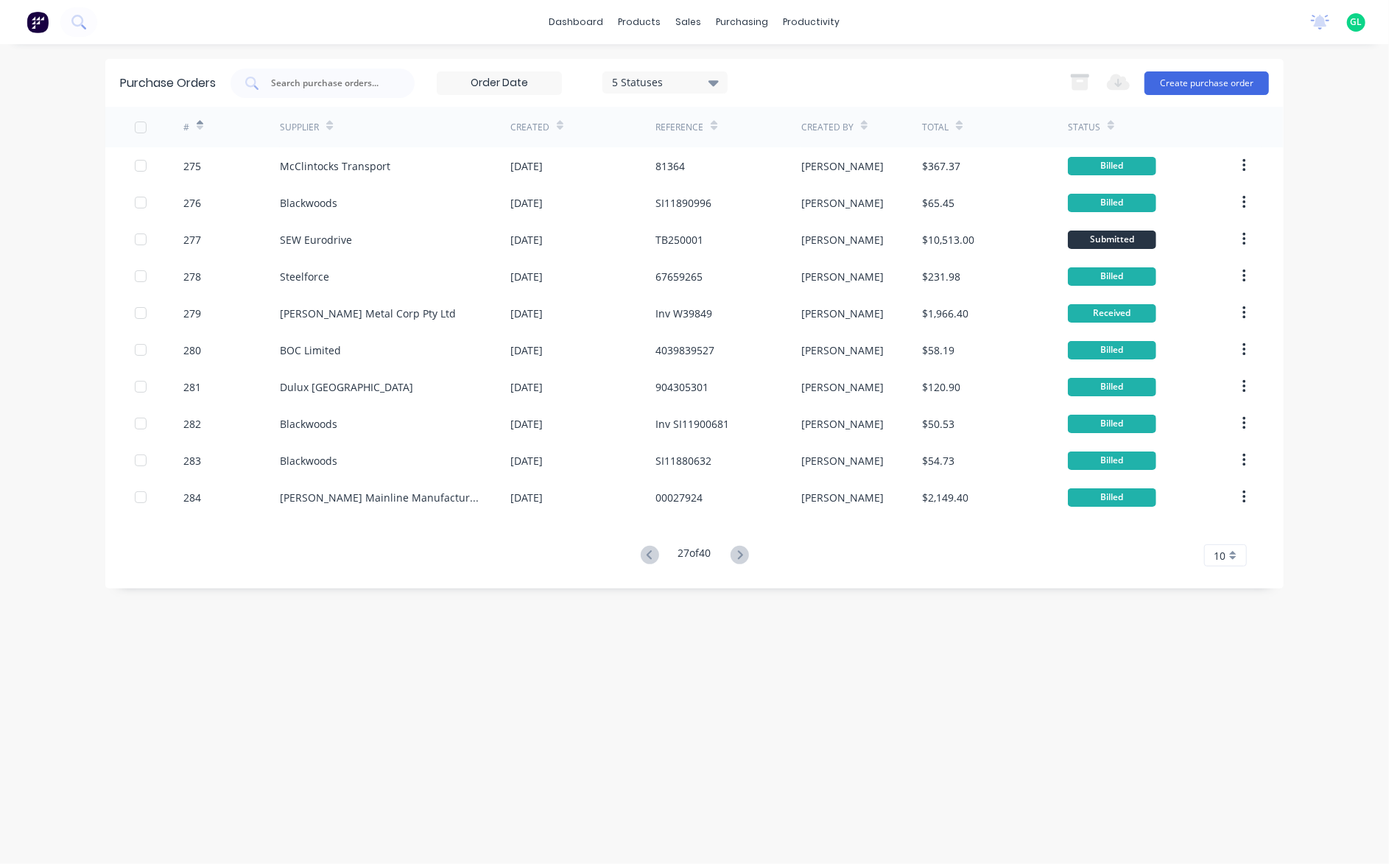
click at [742, 554] on icon at bounding box center [740, 554] width 5 height 9
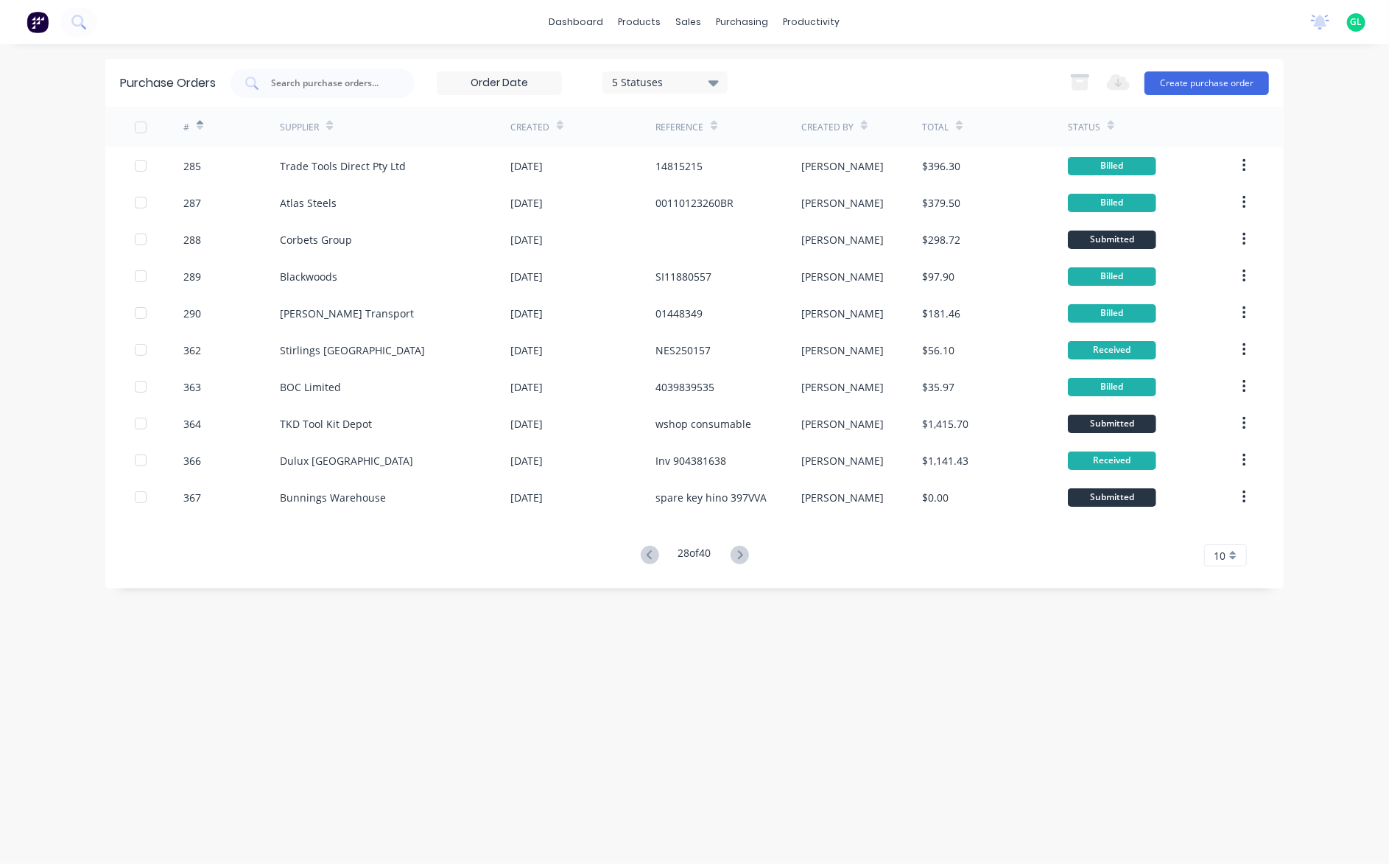
click at [742, 554] on icon at bounding box center [740, 554] width 5 height 9
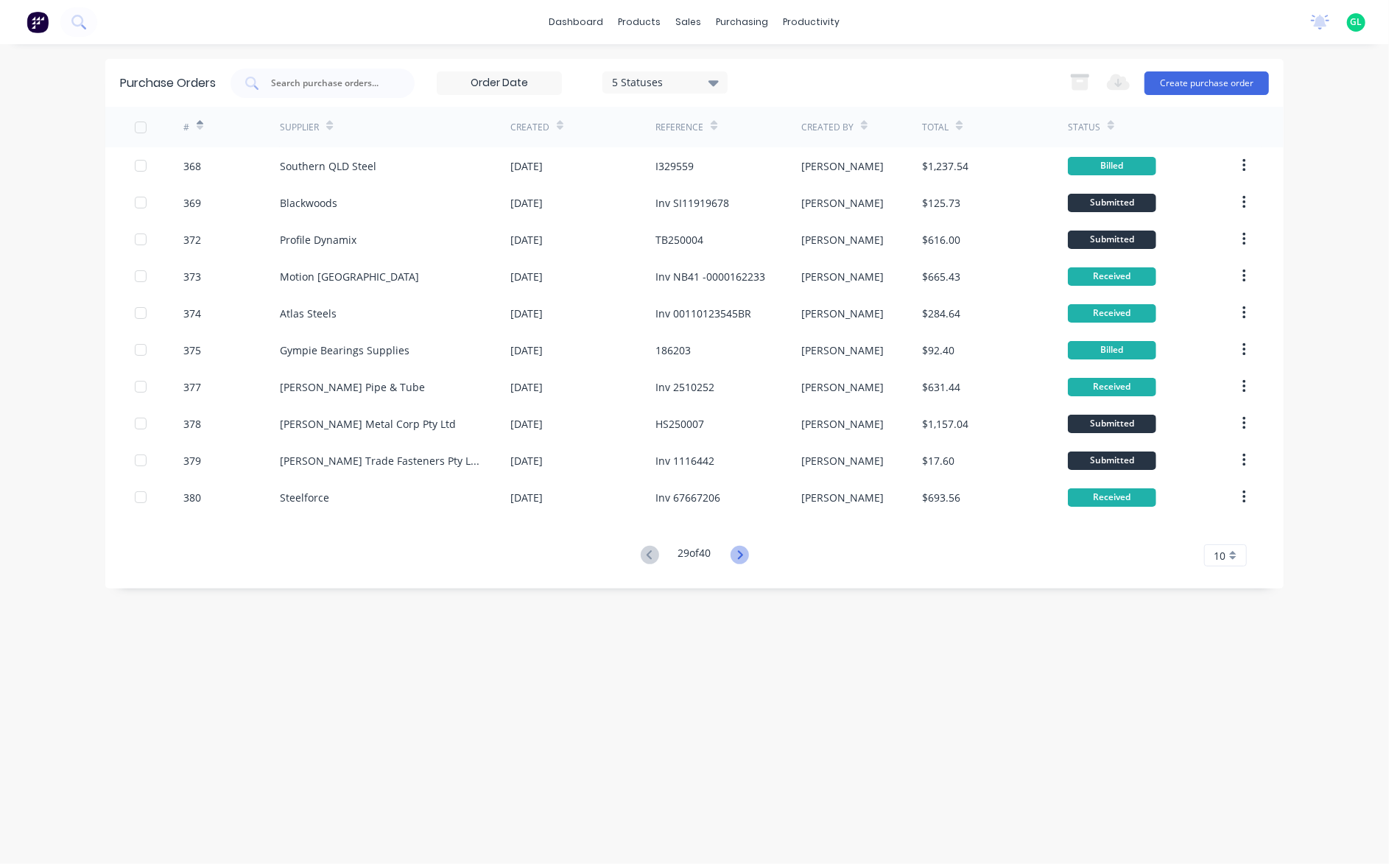
click at [742, 554] on icon at bounding box center [740, 554] width 18 height 18
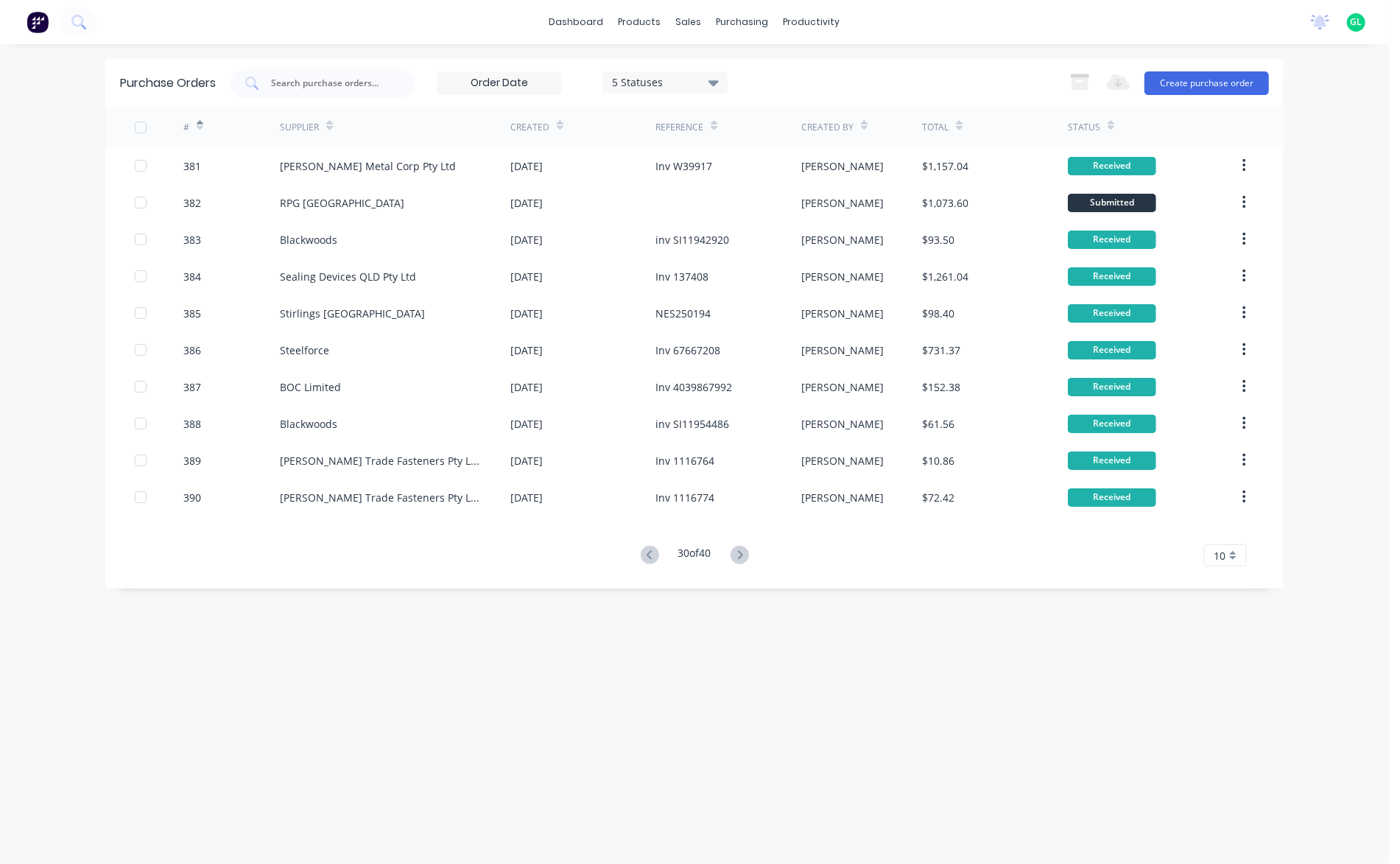
click at [742, 554] on icon at bounding box center [740, 554] width 18 height 18
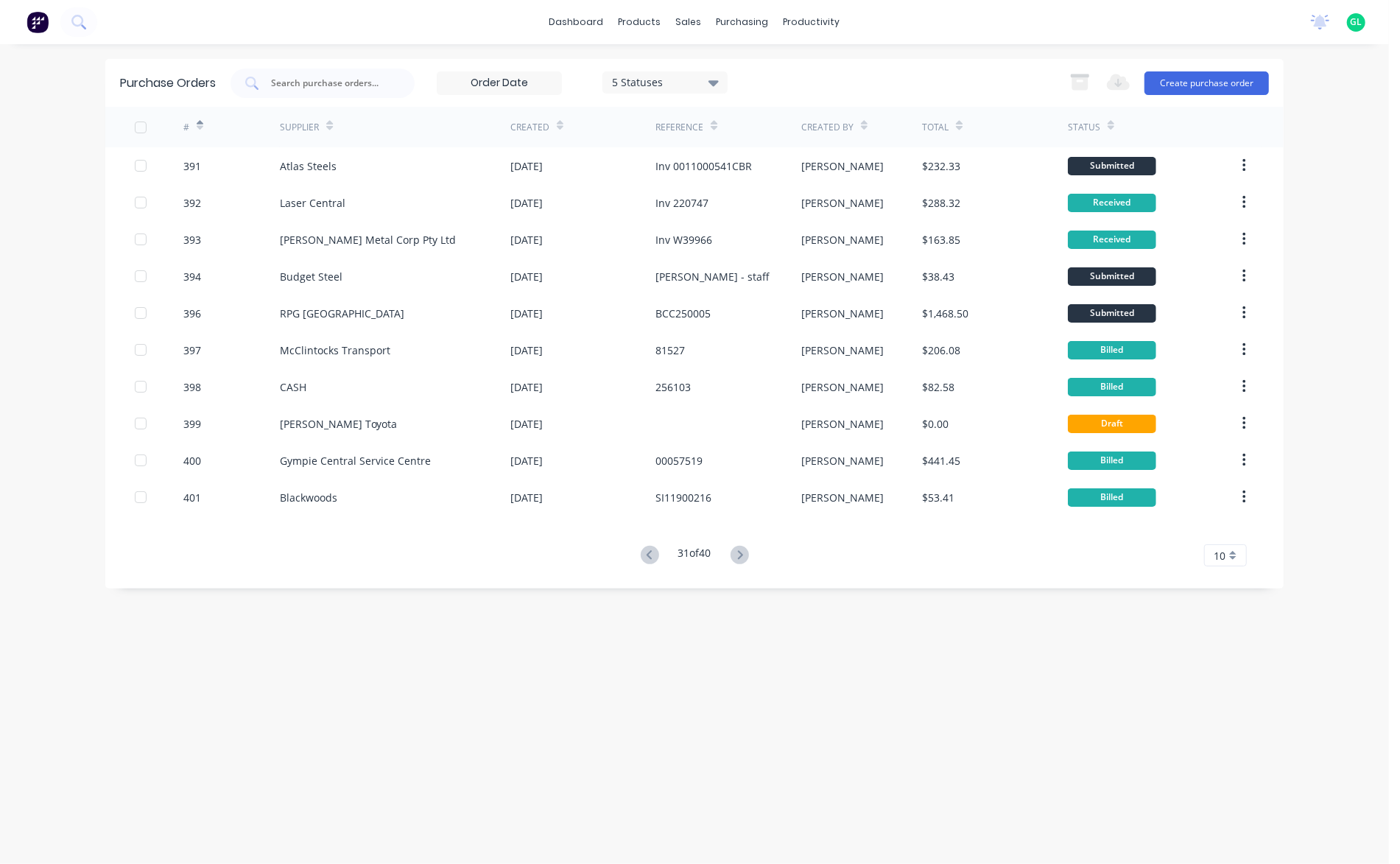
click at [742, 554] on icon at bounding box center [740, 554] width 18 height 18
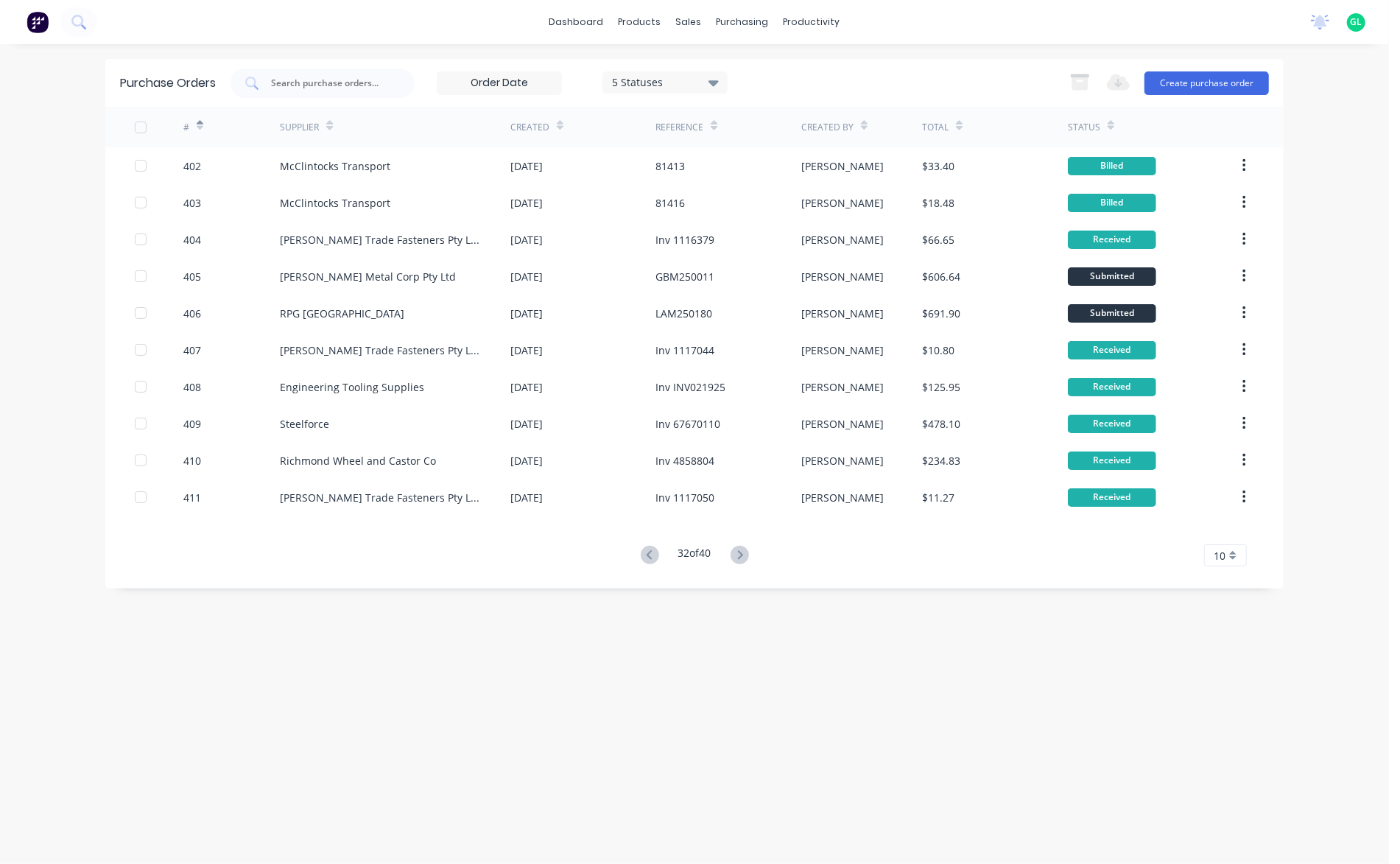
click at [742, 554] on icon at bounding box center [740, 554] width 18 height 18
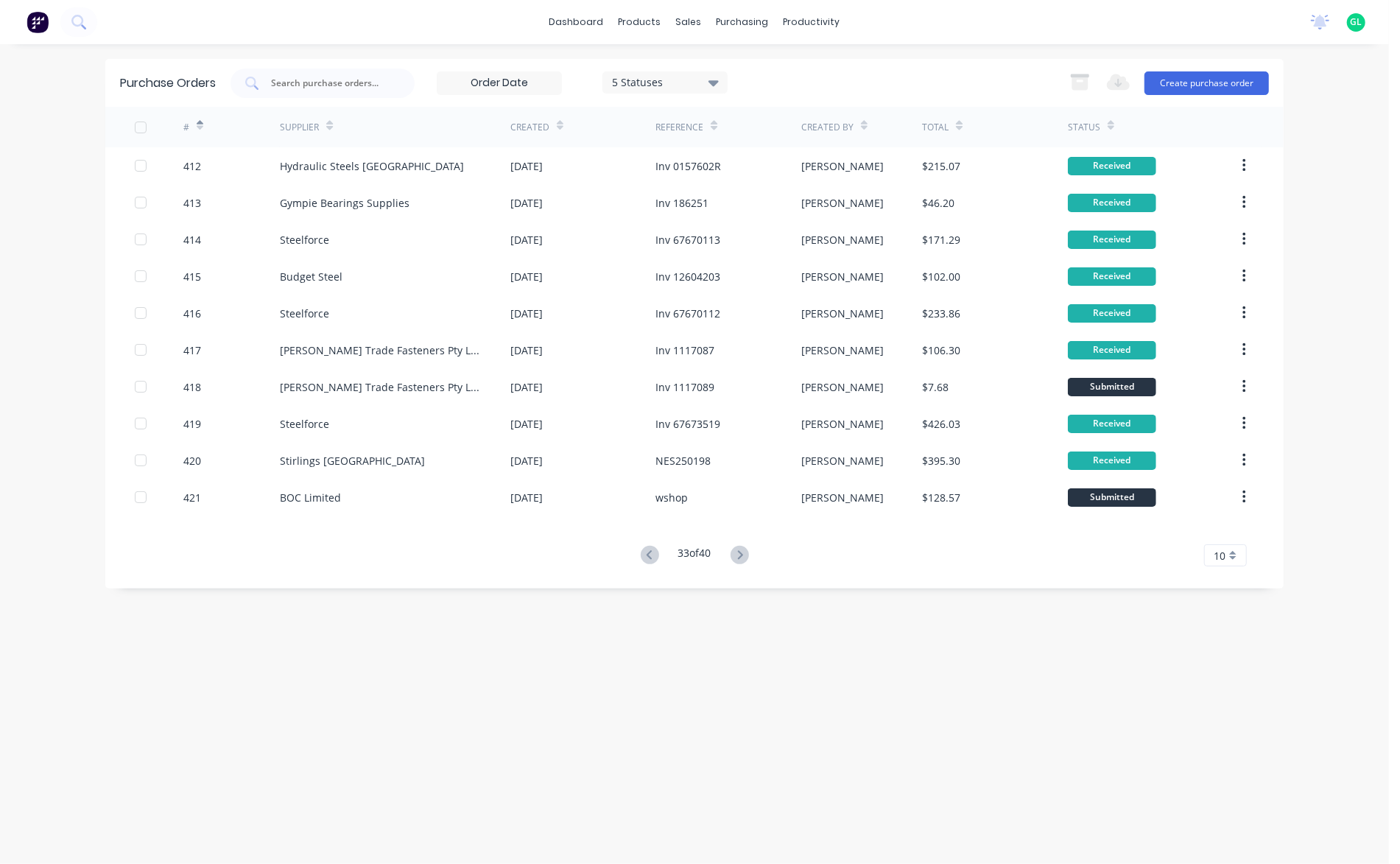
click at [742, 554] on icon at bounding box center [740, 554] width 18 height 18
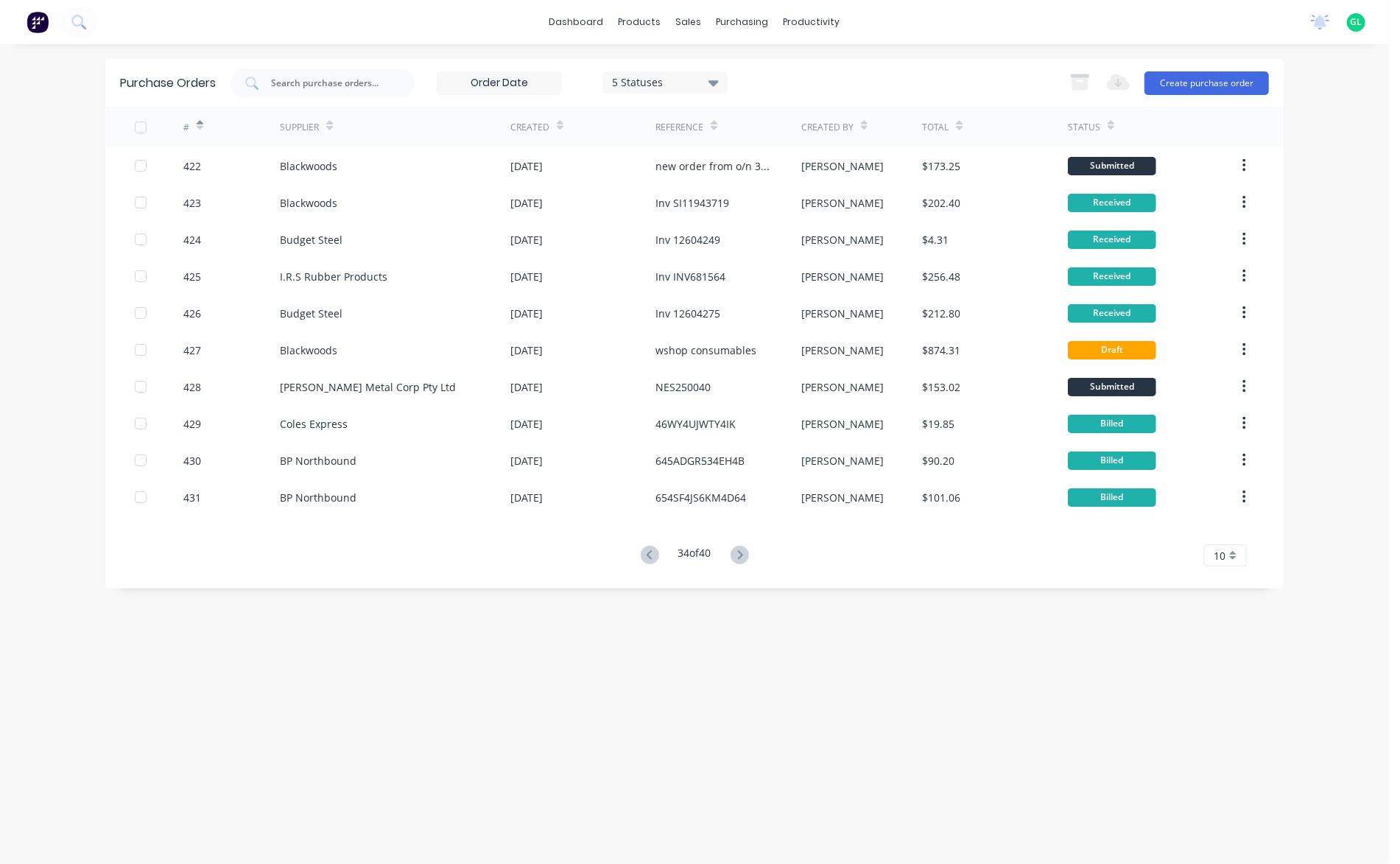
click at [742, 554] on icon at bounding box center [740, 554] width 18 height 18
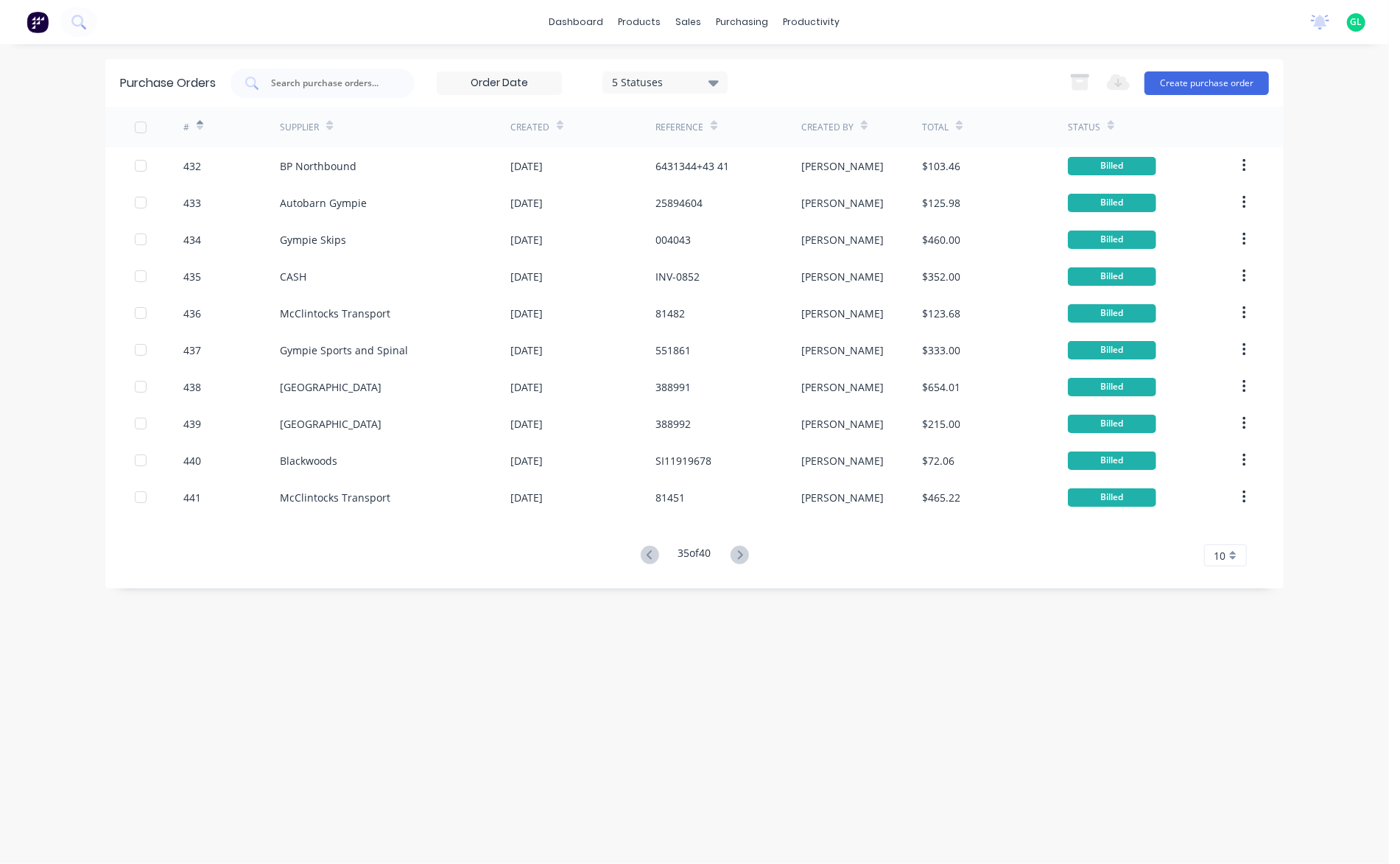
click at [742, 554] on icon at bounding box center [740, 554] width 18 height 18
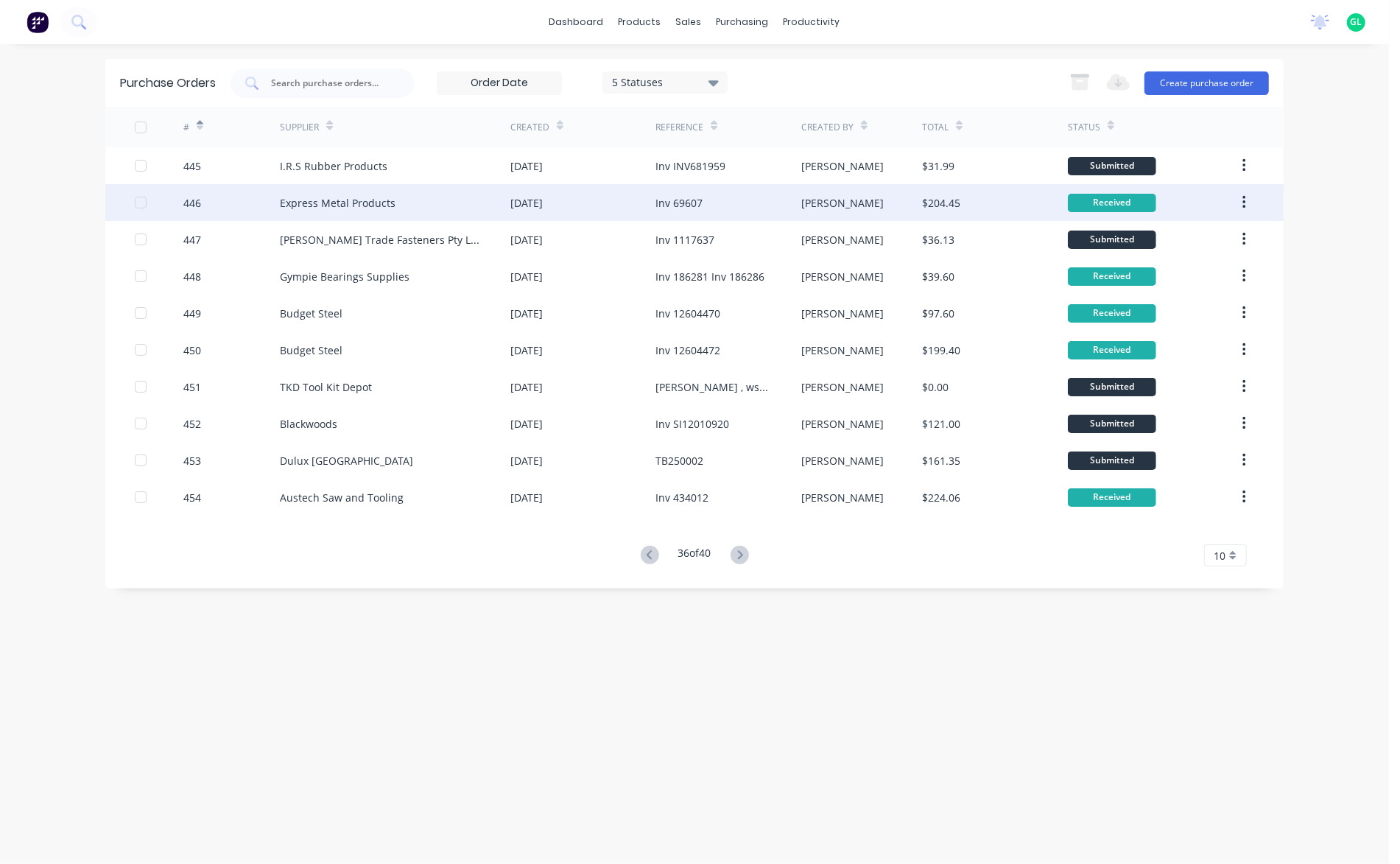
click at [227, 199] on div "446" at bounding box center [232, 202] width 97 height 36
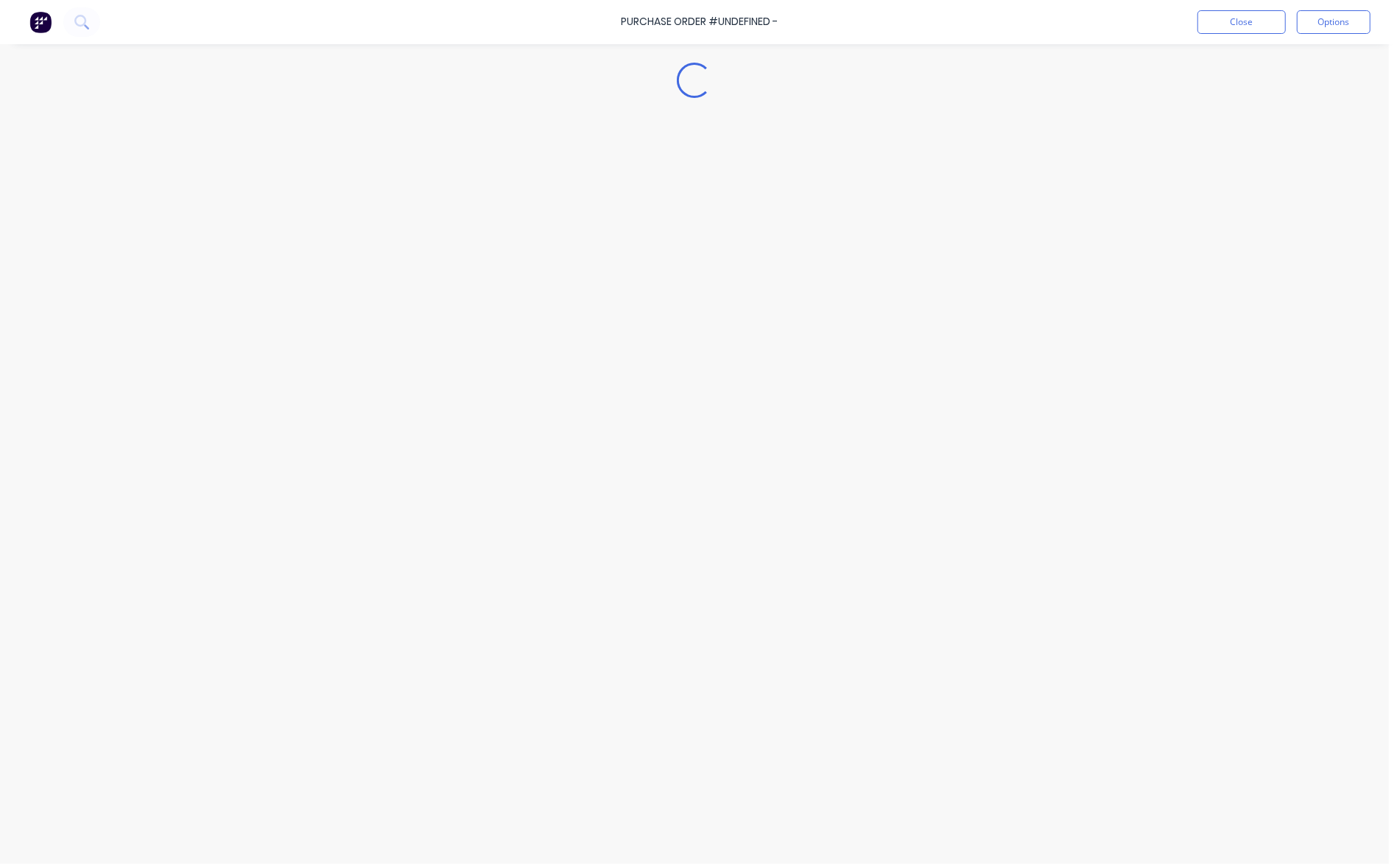
type textarea "x"
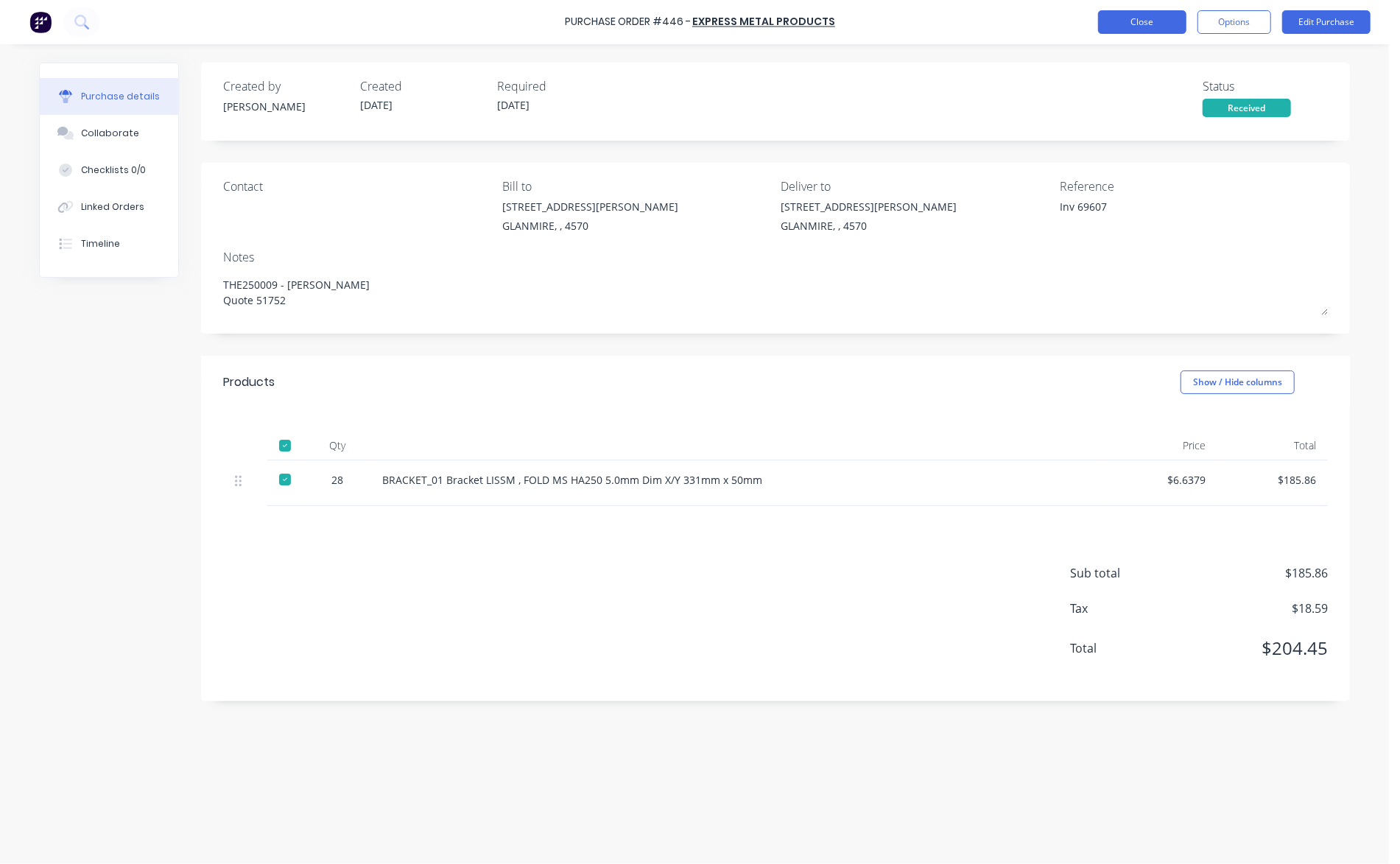
click at [1154, 24] on button "Close" at bounding box center [1142, 22] width 89 height 23
